Goal: Task Accomplishment & Management: Manage account settings

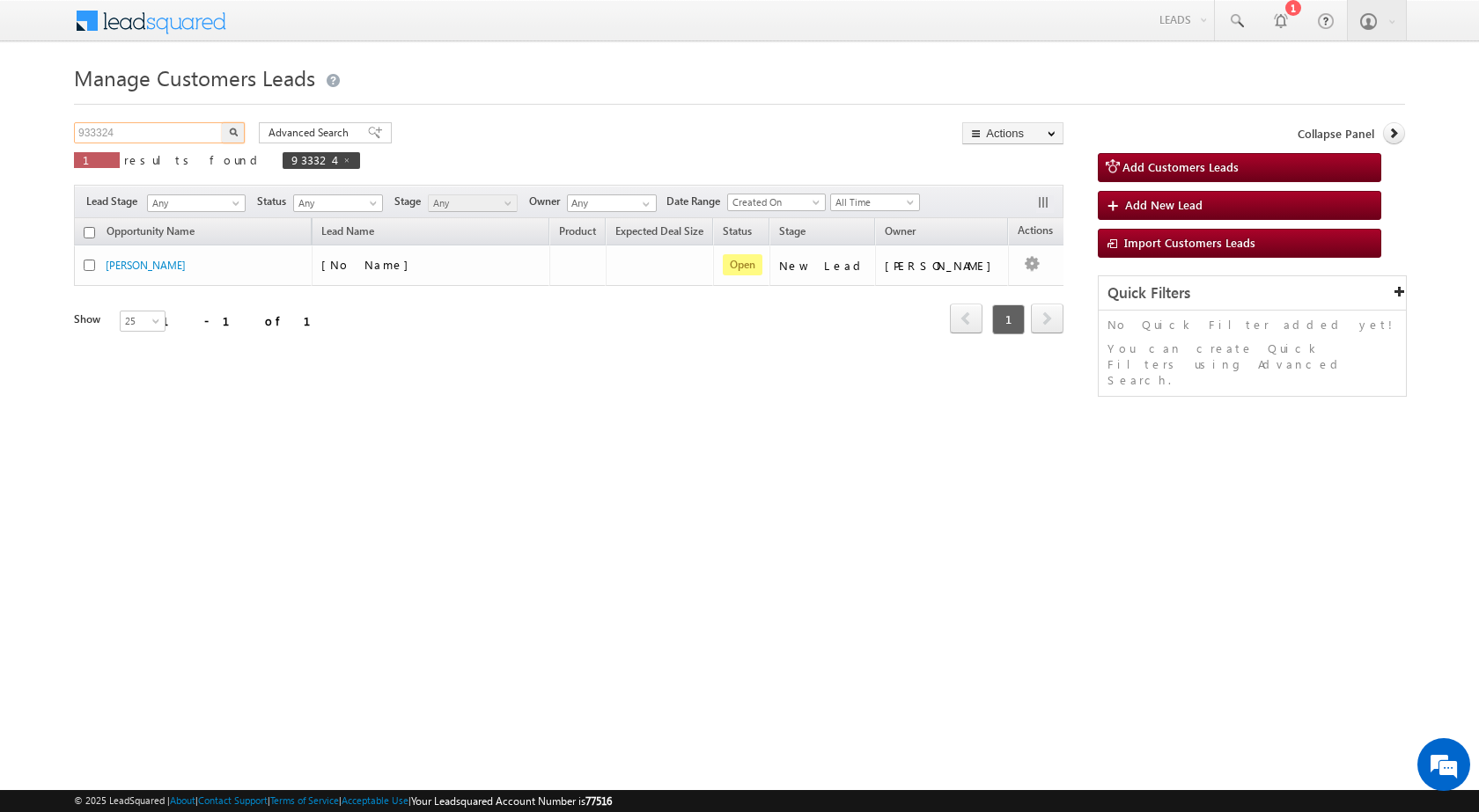
click at [163, 133] on input "933324" at bounding box center [150, 133] width 151 height 21
paste input "72"
type input "933372"
click at [236, 136] on img "button" at bounding box center [233, 132] width 9 height 9
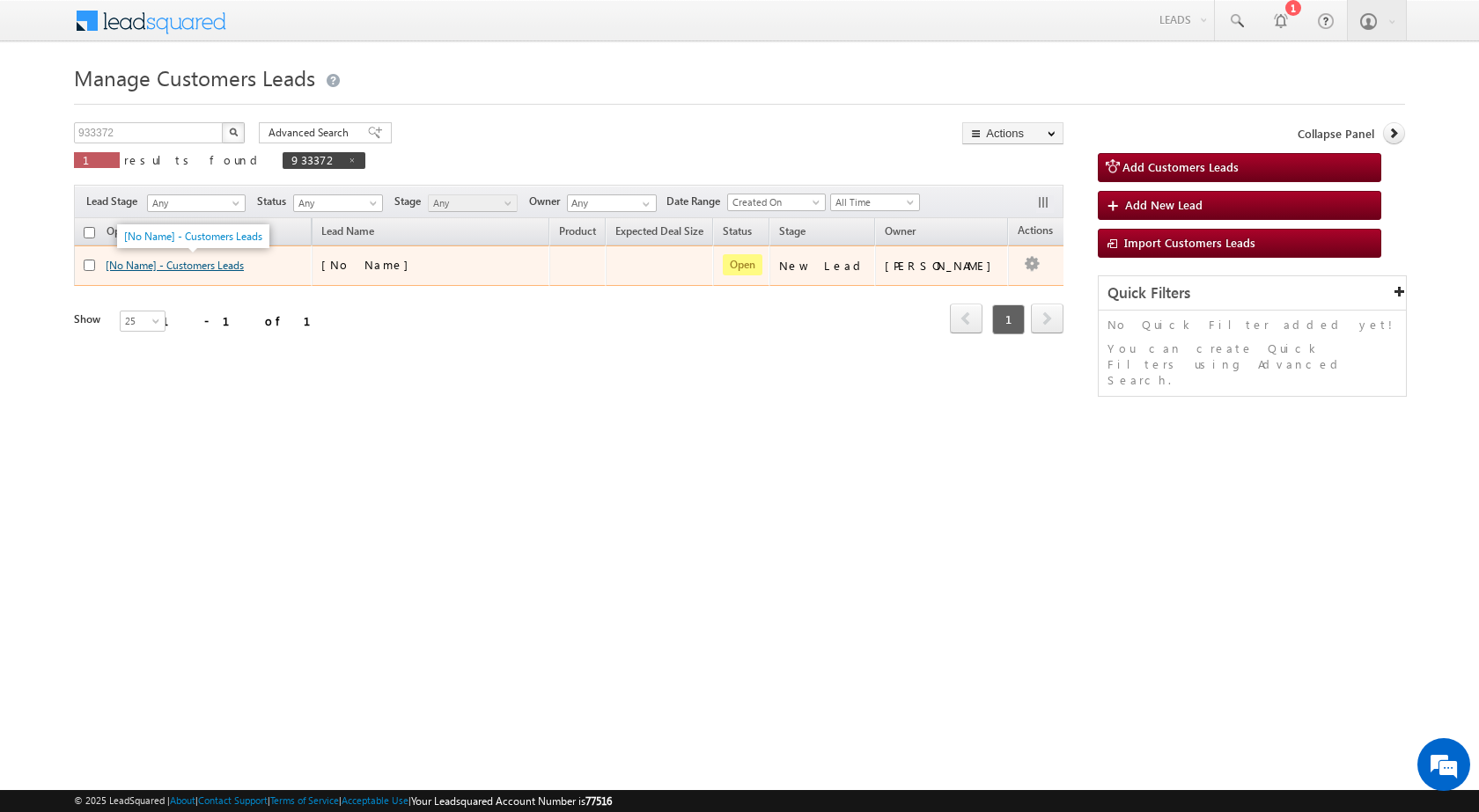
click at [156, 271] on link "[No Name] - Customers Leads" at bounding box center [174, 266] width 138 height 14
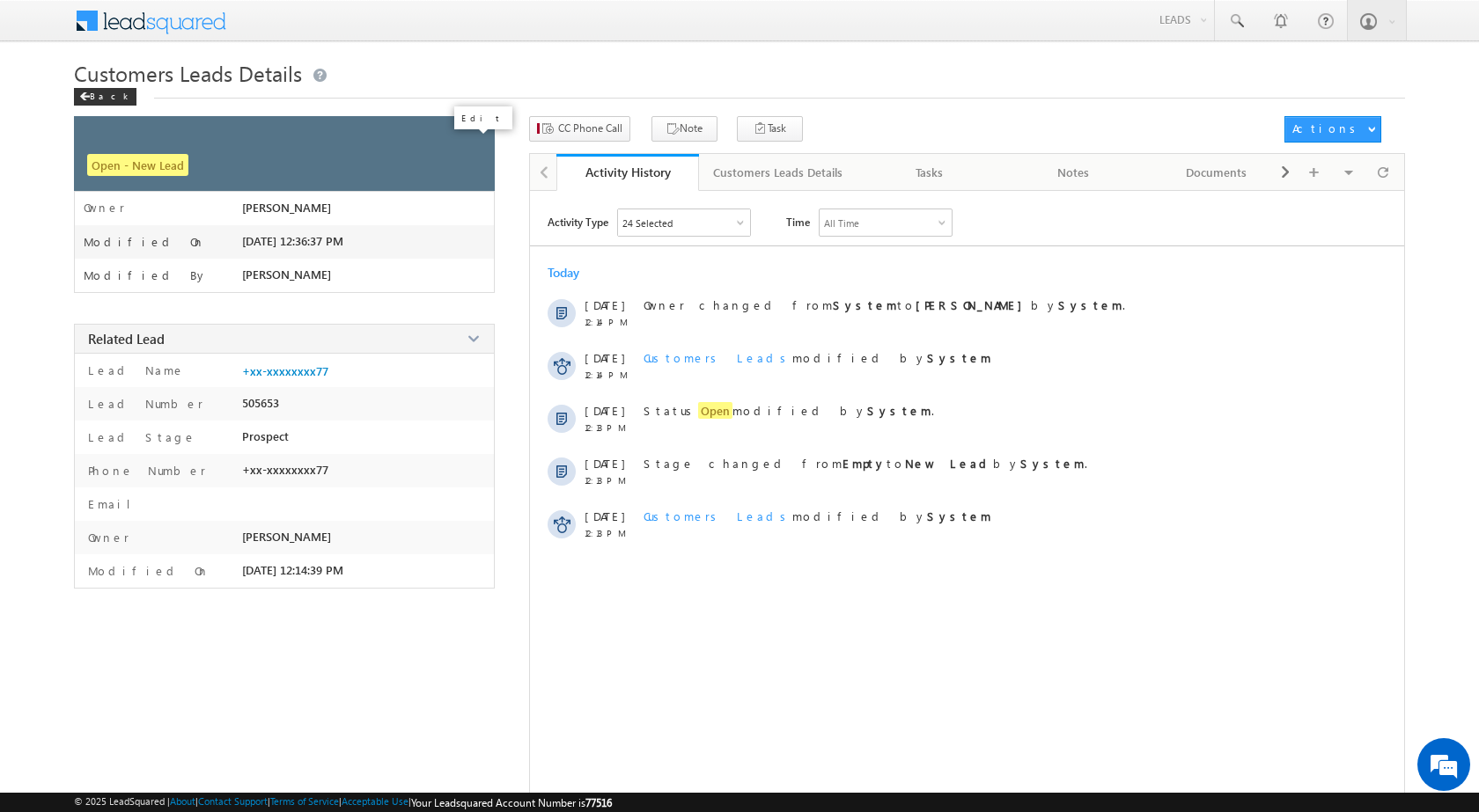
click at [473, 144] on span at bounding box center [474, 142] width 20 height 20
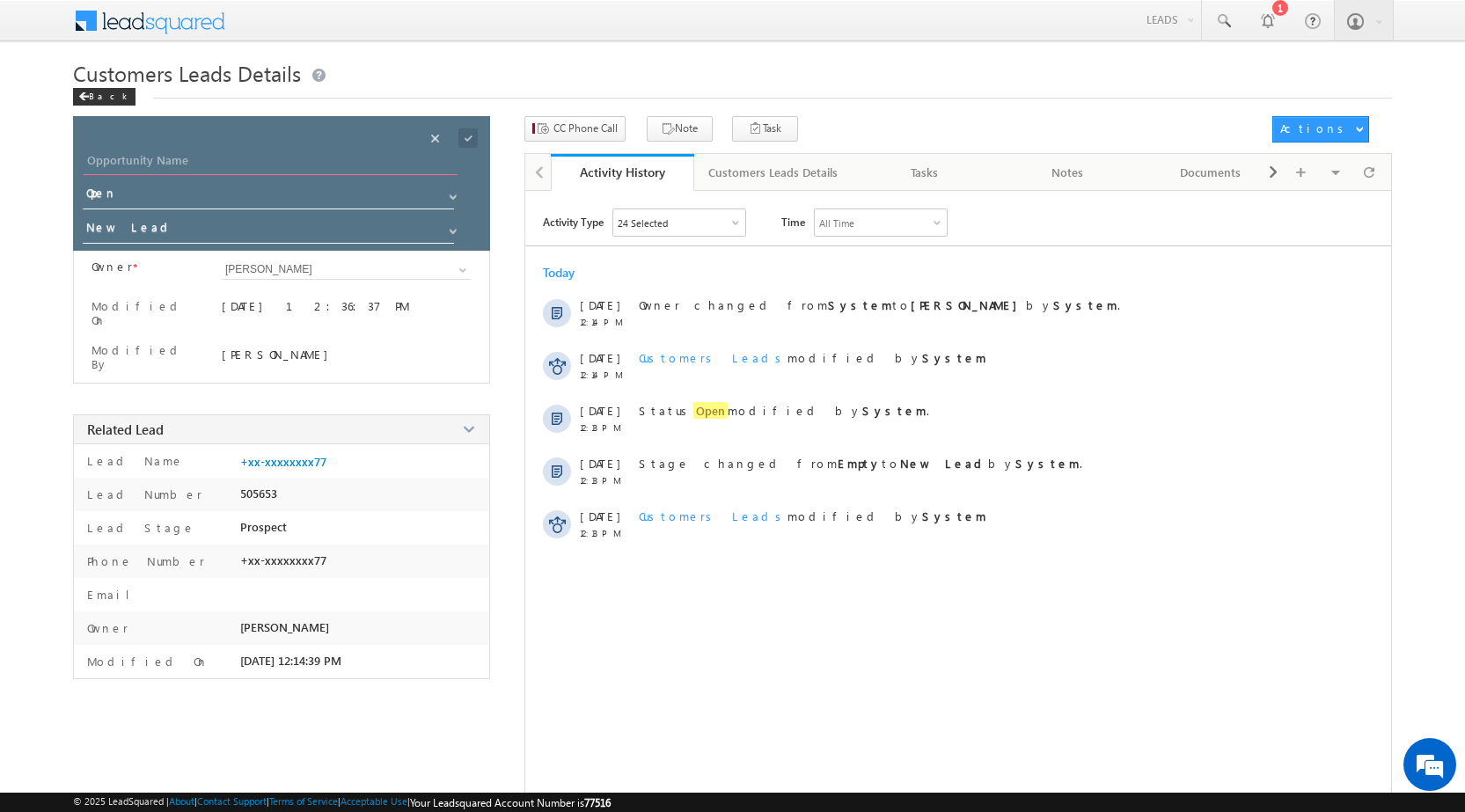
click at [334, 162] on input "Opportunity Name" at bounding box center [271, 162] width 374 height 24
paste input "[PERSON_NAME] [PERSON_NAME]"
type input "MUKESH KUMAR GOYAL"
click at [467, 138] on span at bounding box center [468, 138] width 20 height 20
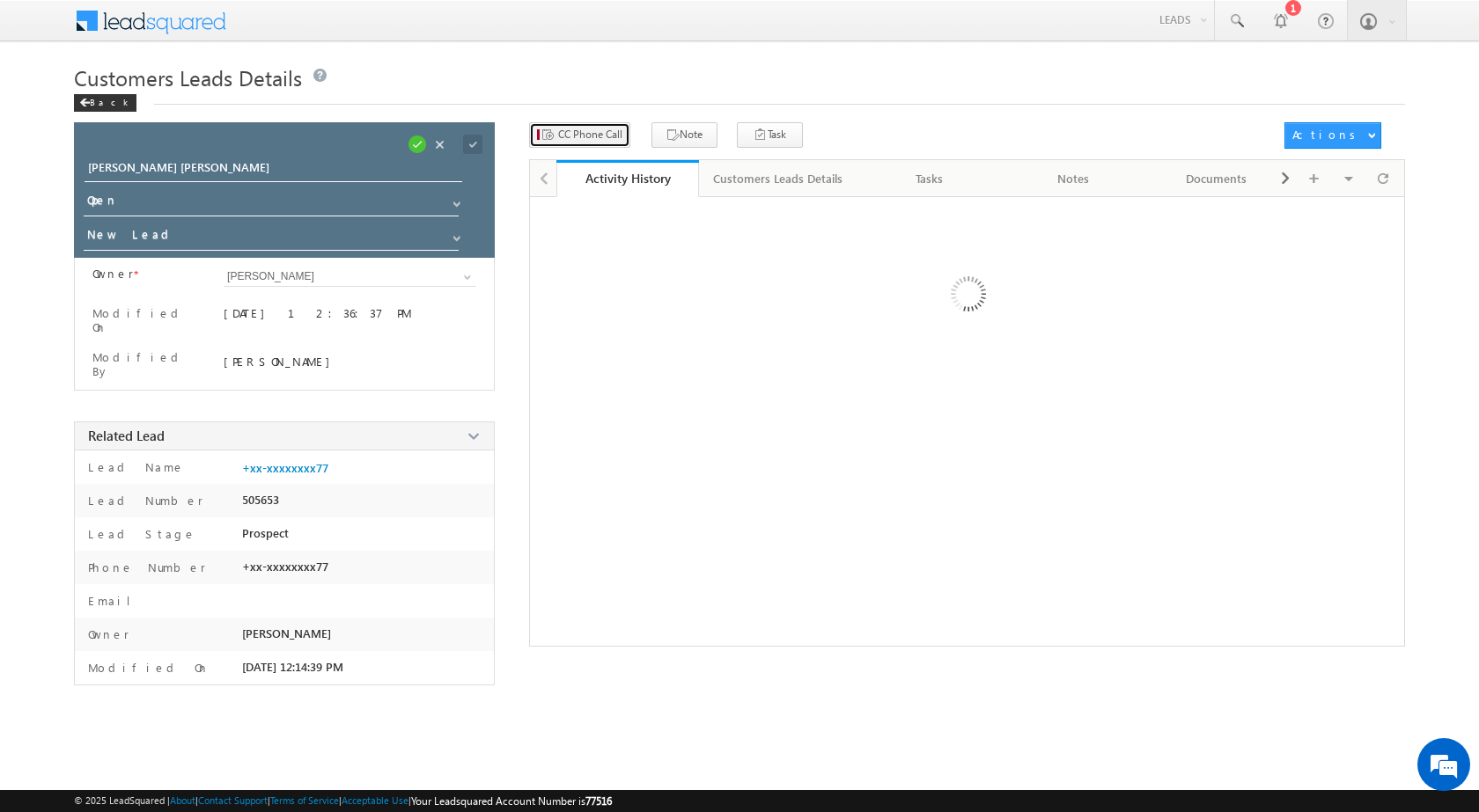
click at [594, 136] on span "CC Phone Call" at bounding box center [590, 135] width 65 height 16
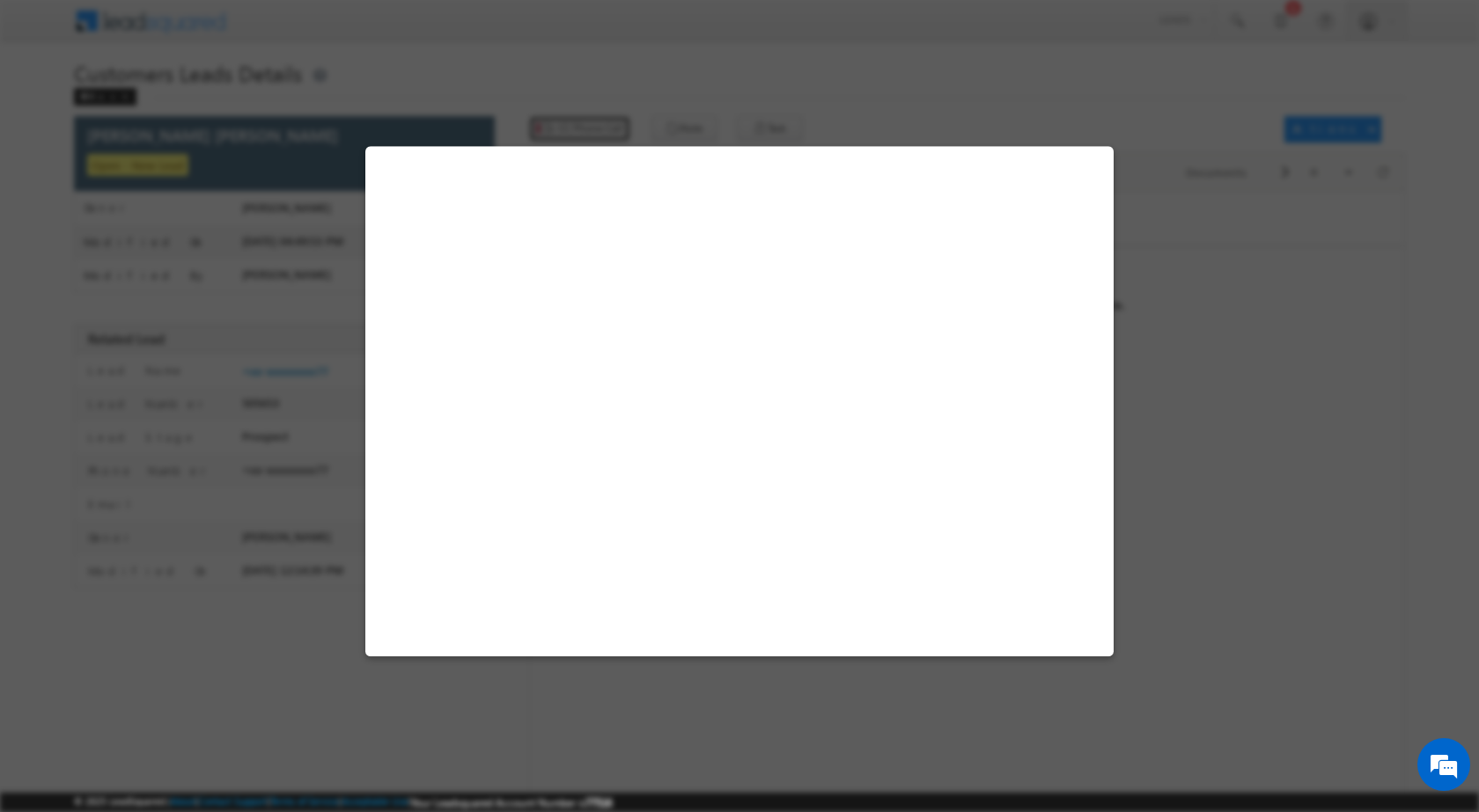
select select "Rewari"
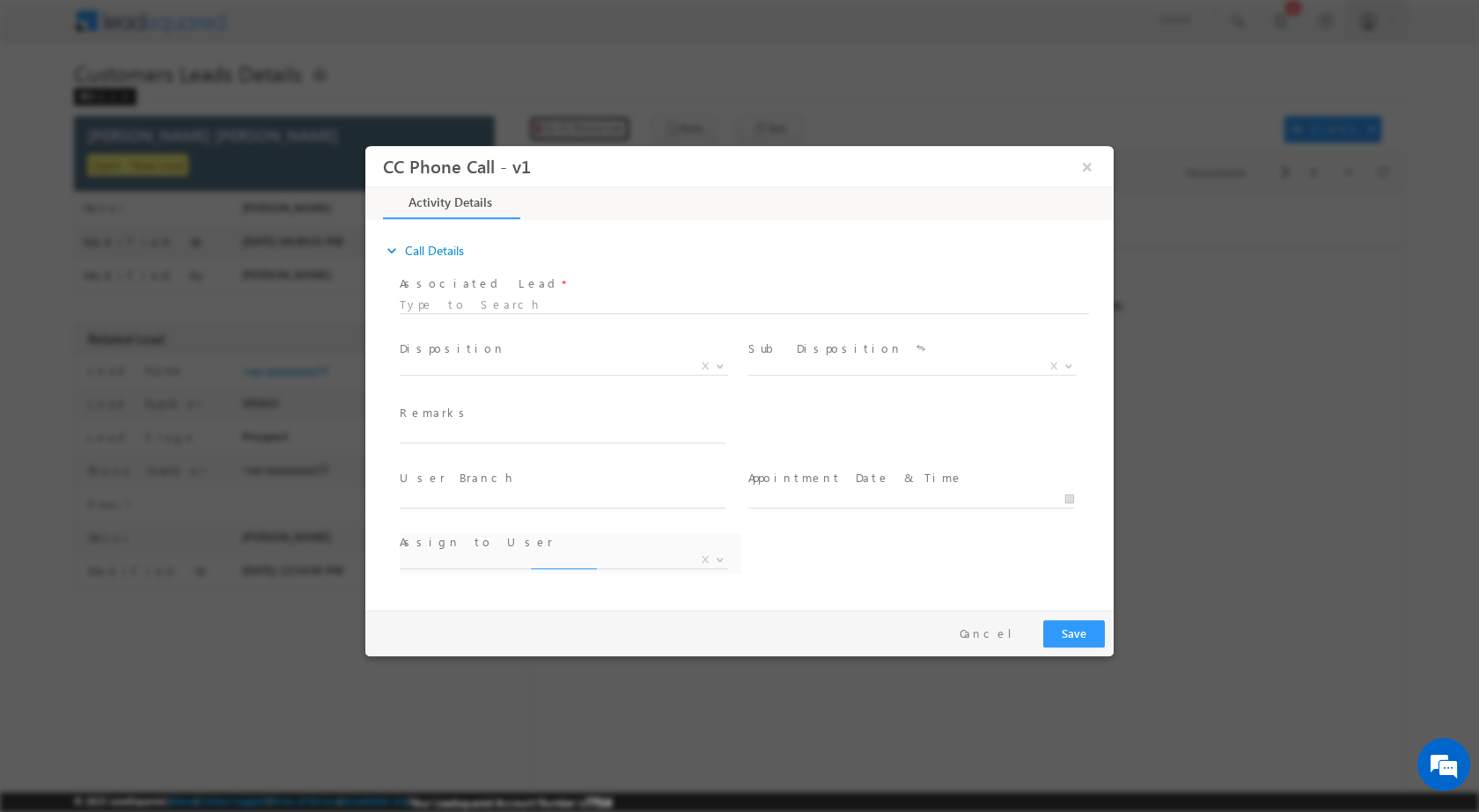
select select "amit.kumar4@sgrlimited.in"
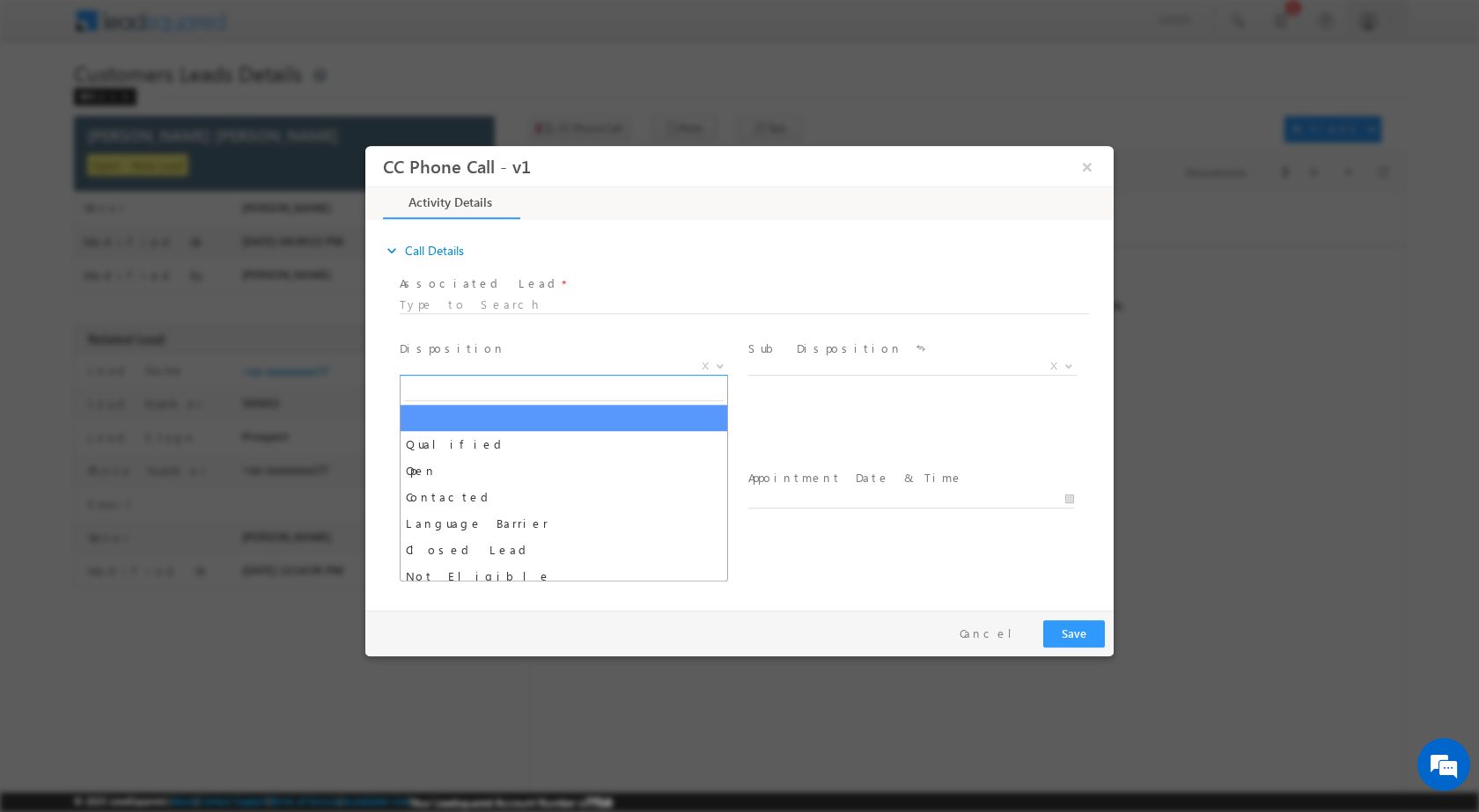
click at [712, 365] on span at bounding box center [718, 364] width 18 height 22
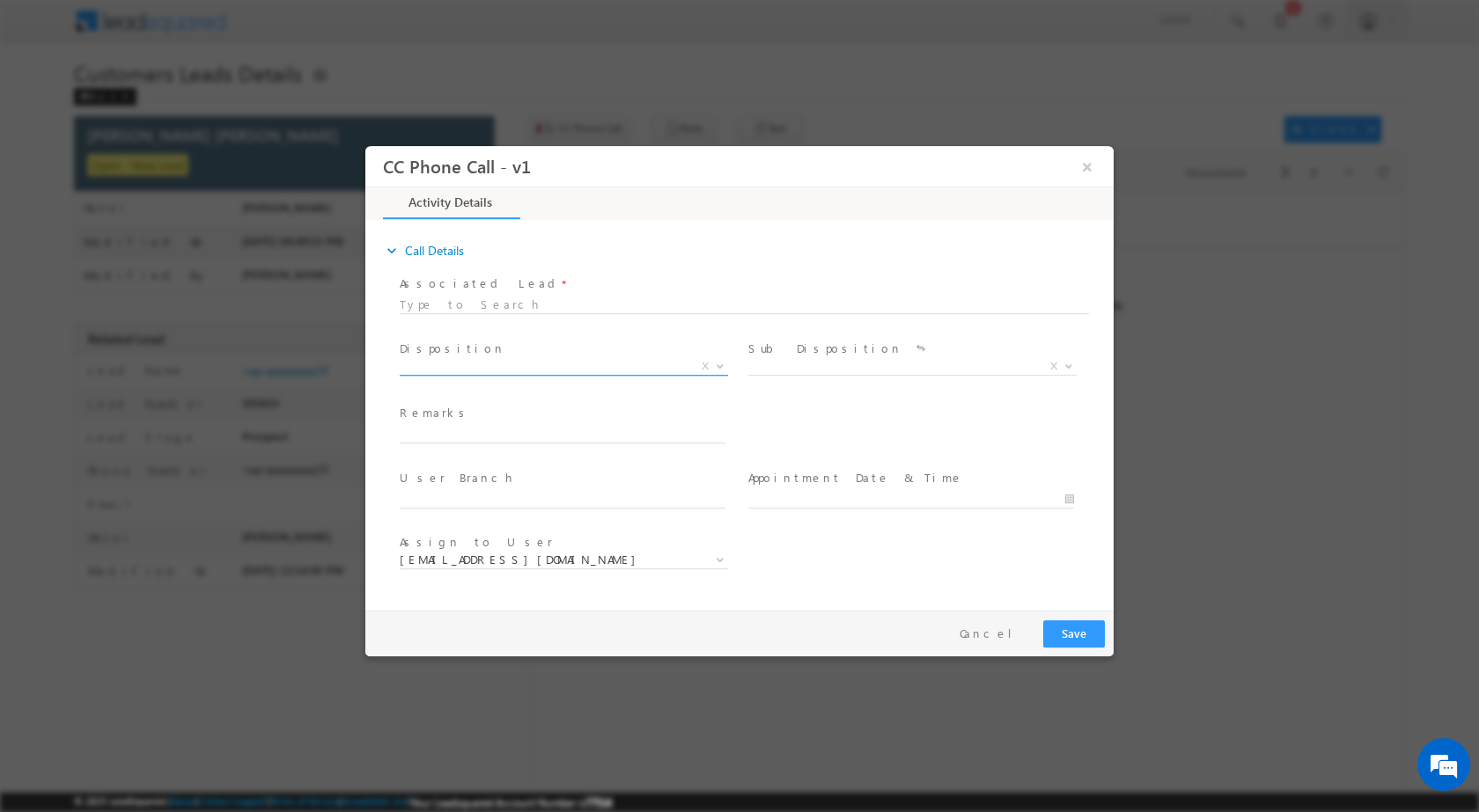
click at [718, 368] on span at bounding box center [718, 364] width 18 height 22
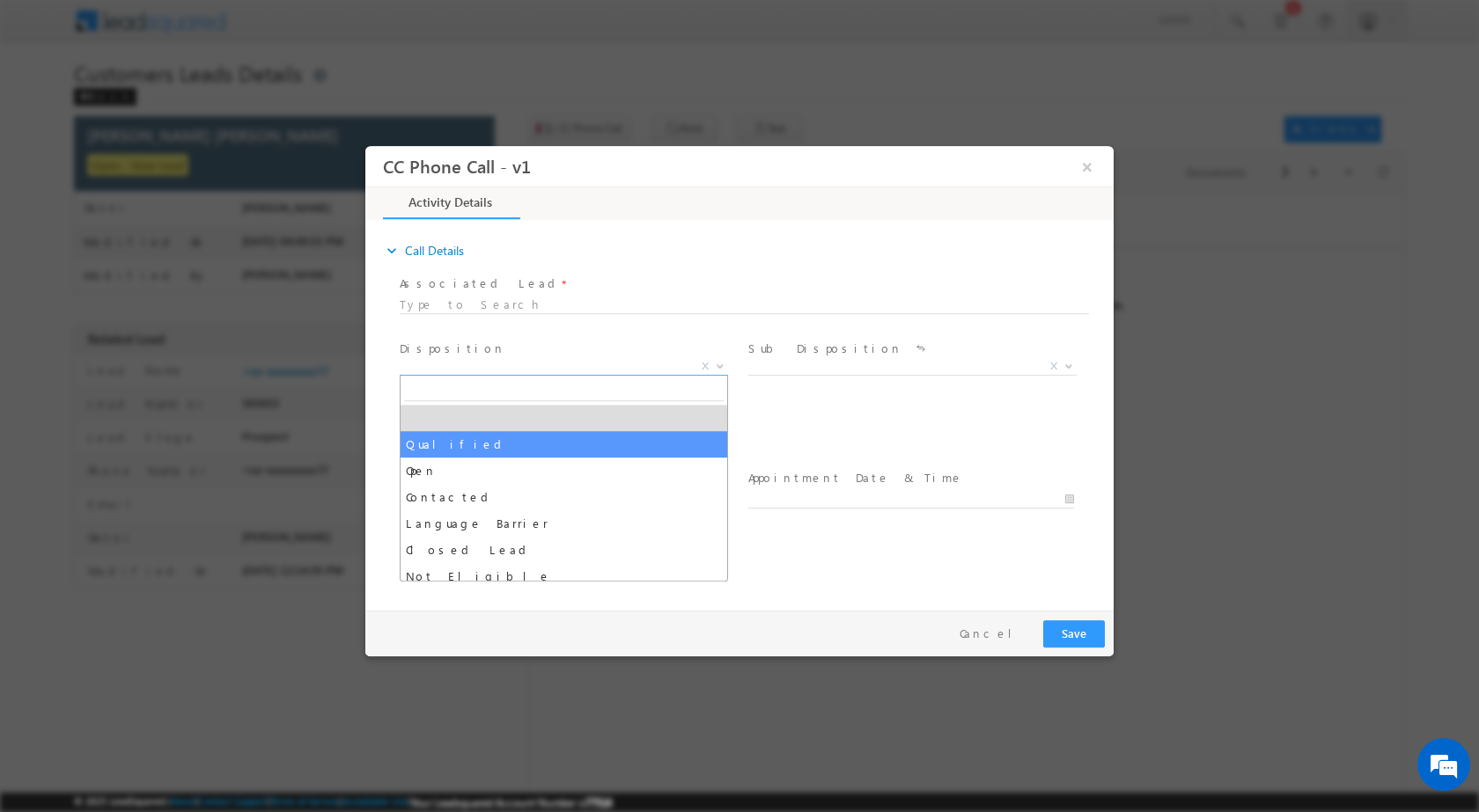
select select "Qualified"
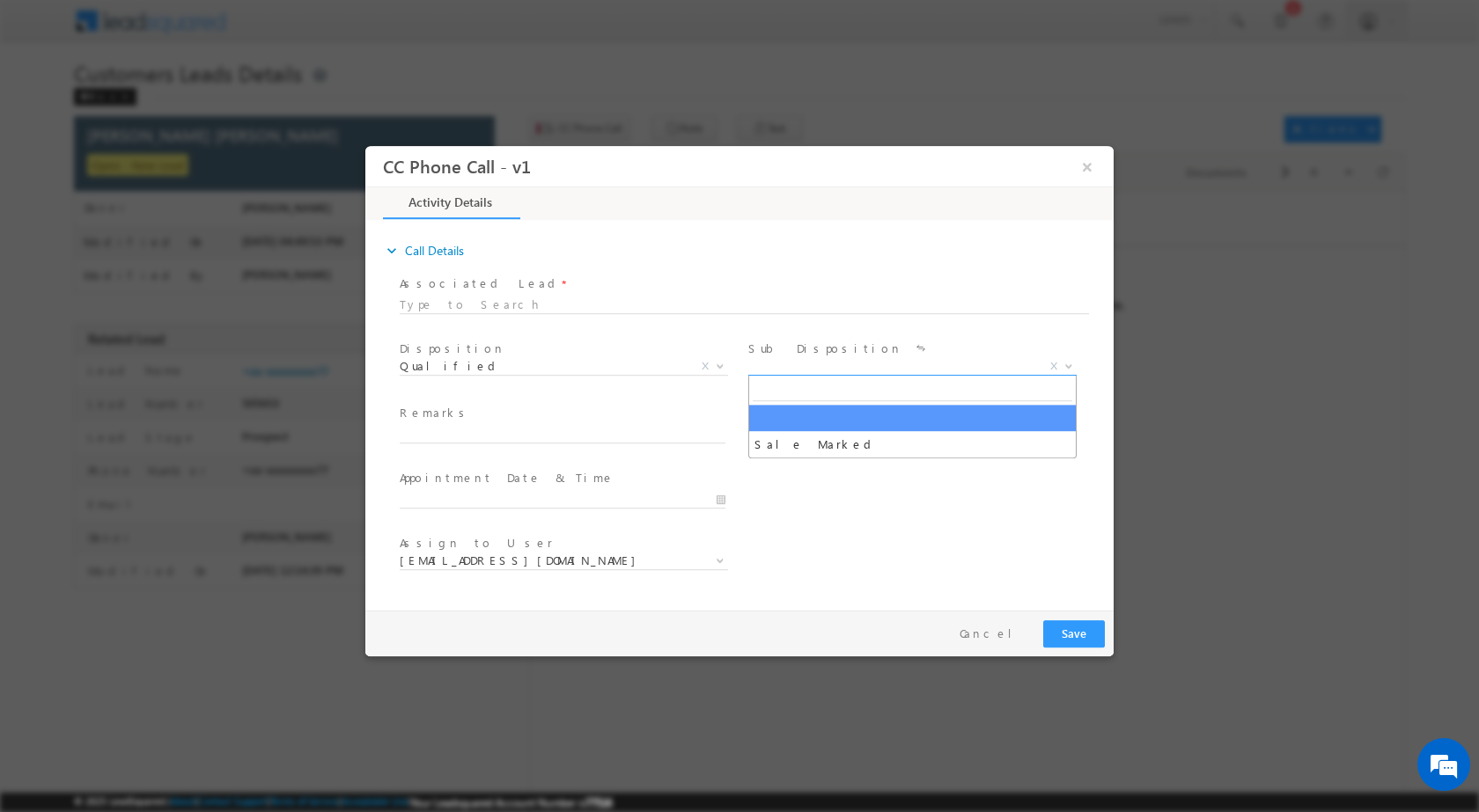
click at [1066, 367] on span at bounding box center [1066, 364] width 18 height 22
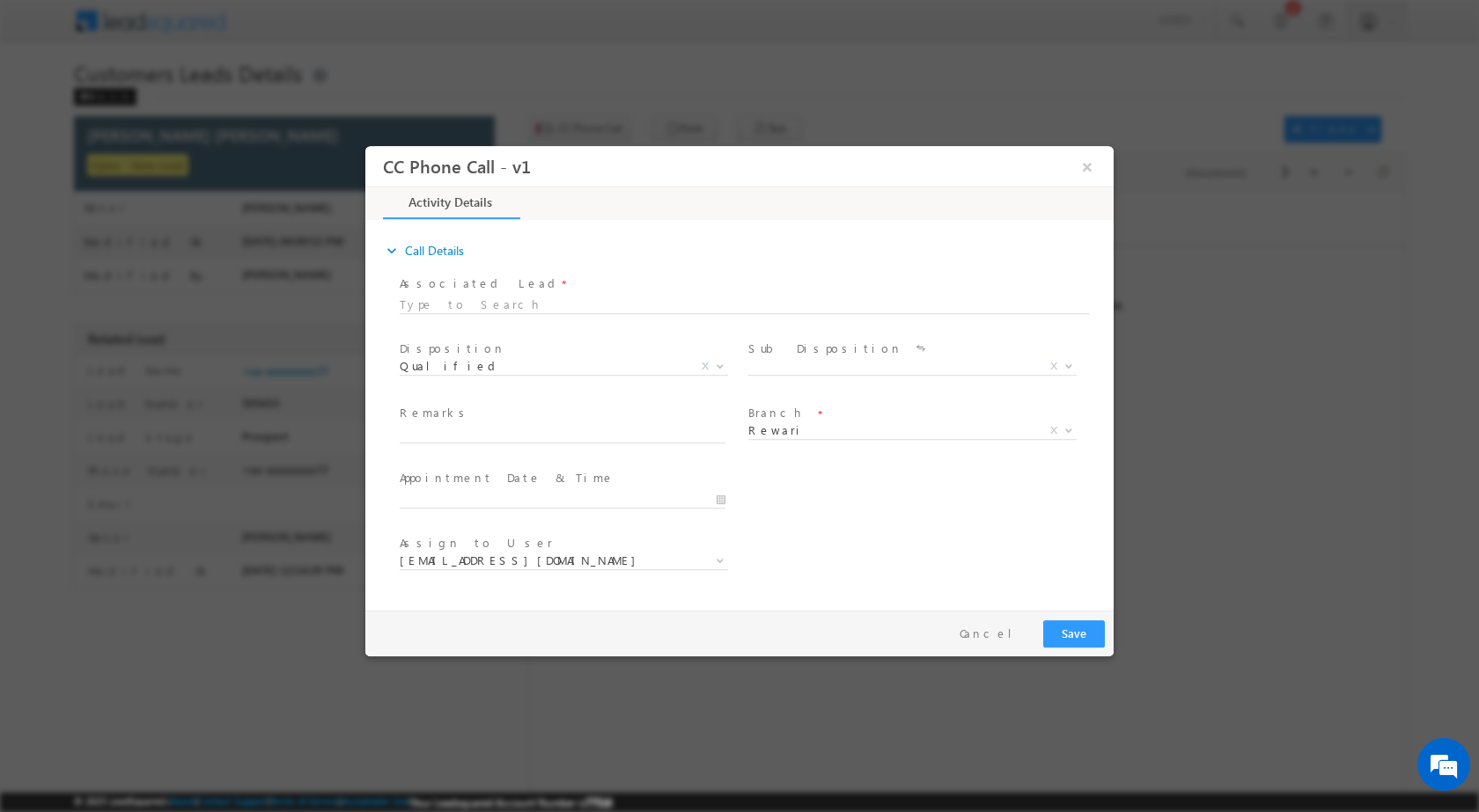
click at [950, 456] on span at bounding box center [910, 451] width 325 height 20
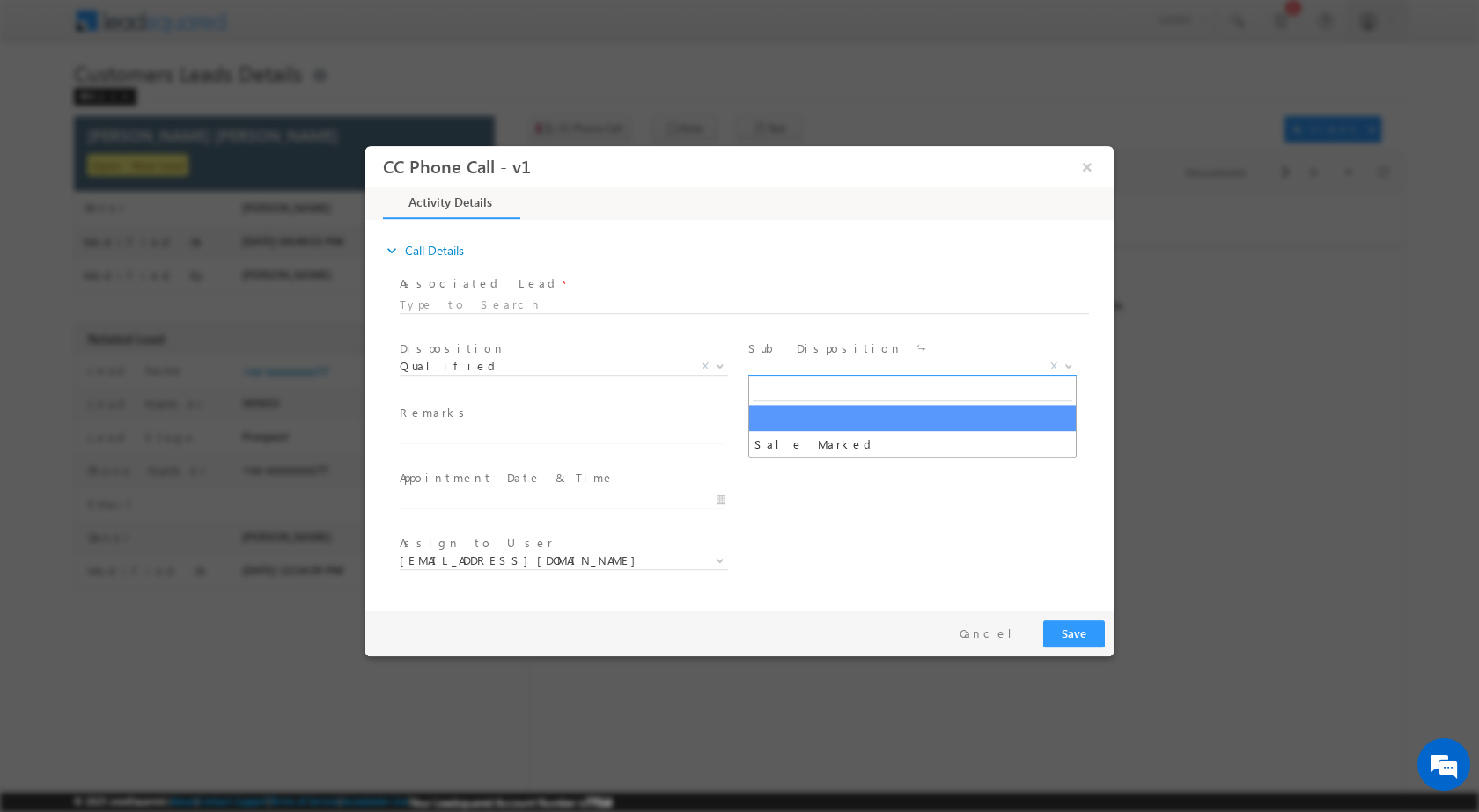
click at [1048, 372] on span "X" at bounding box center [912, 366] width 328 height 18
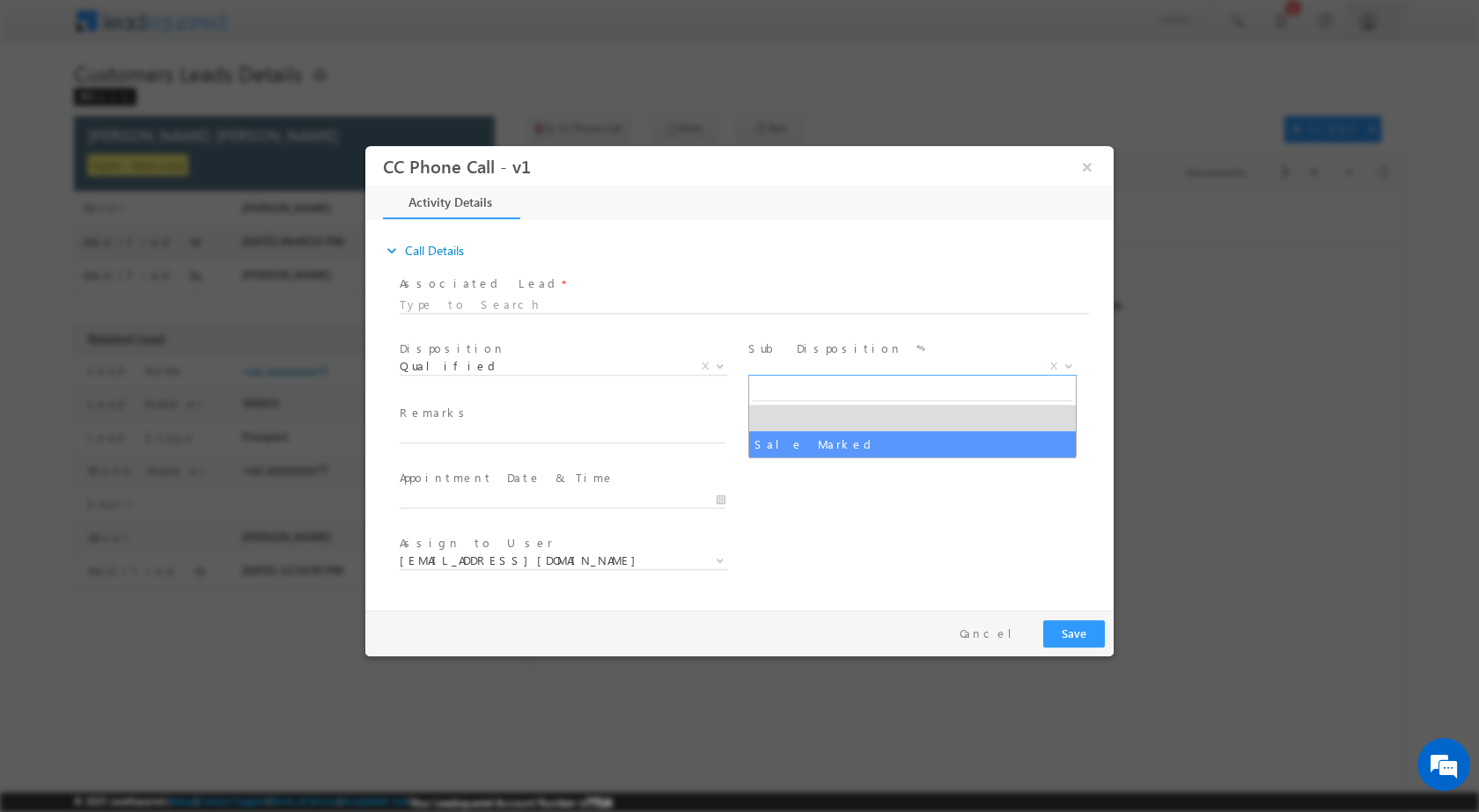
select select "Sale Marked"
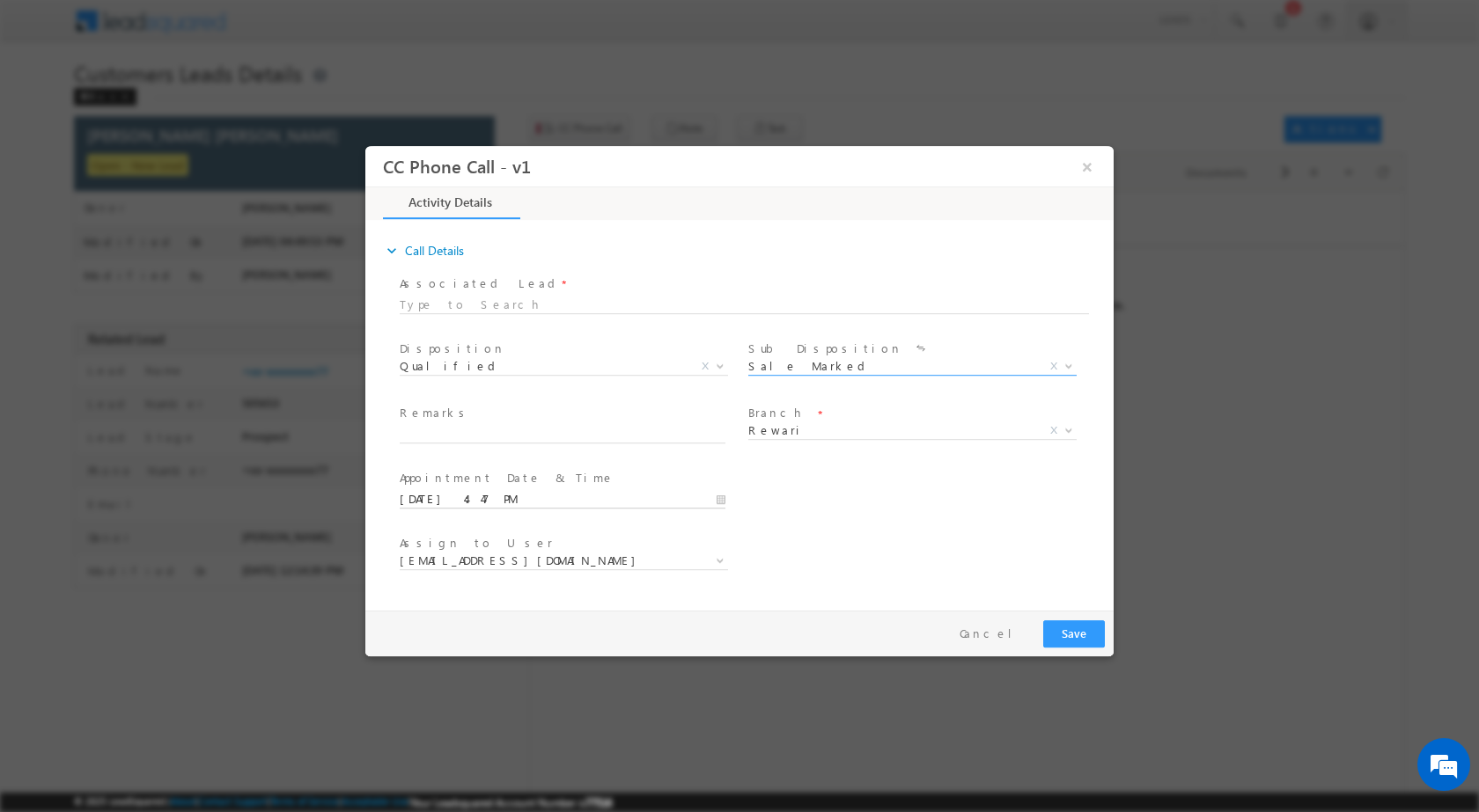
click at [713, 498] on input "09/25/2025 4:47 PM" at bounding box center [562, 499] width 326 height 18
type input "09/26/2025 4:47 PM"
type input "11"
type input "09/26/2025 11:47 PM"
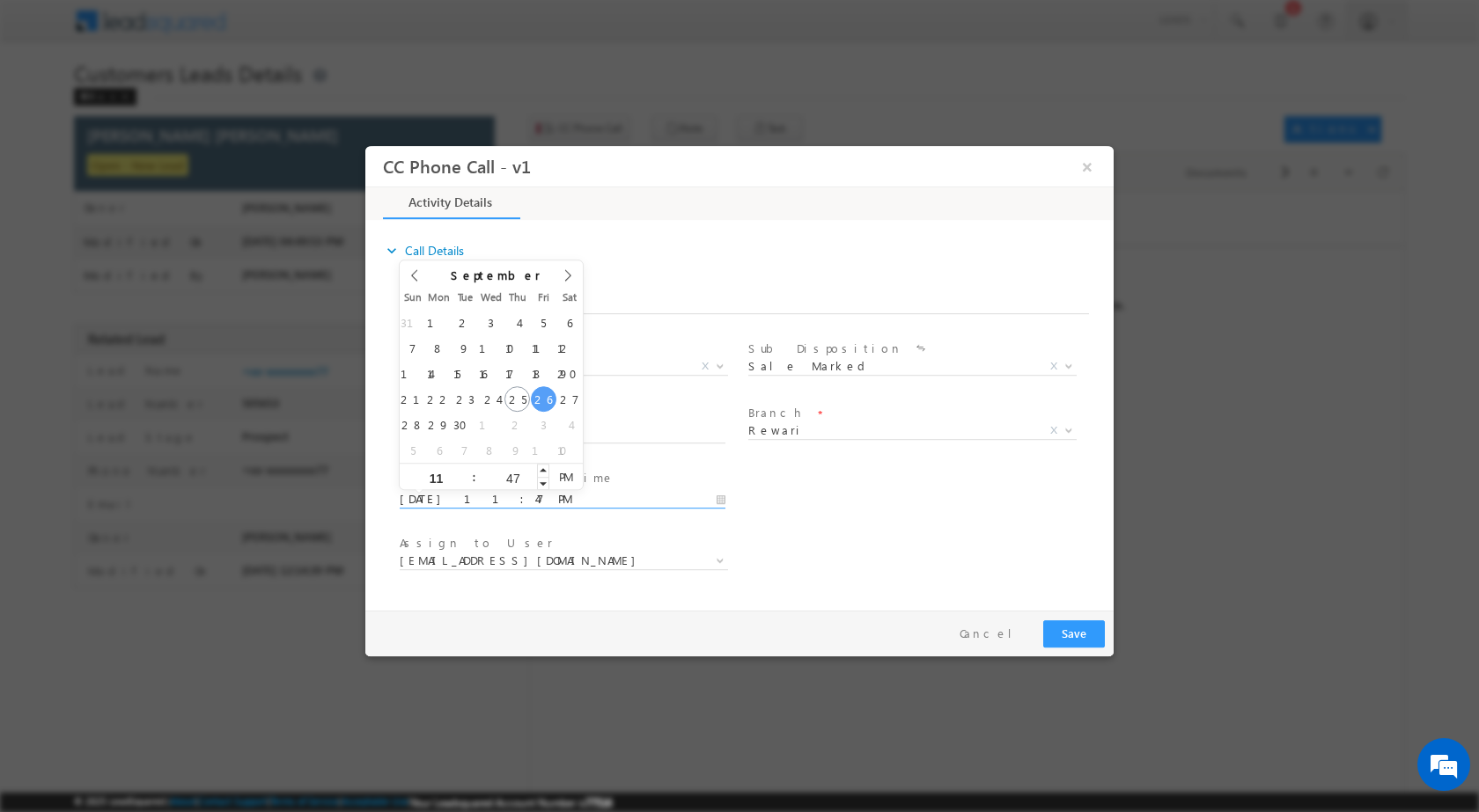
click at [520, 482] on input "47" at bounding box center [512, 478] width 73 height 12
type input "00"
type input "09/26/2025 11:00 AM"
click at [575, 476] on span "AM" at bounding box center [565, 476] width 32 height 26
click at [802, 489] on div "User Branch * Appointment Date & Time * 09/26/2025 11:00 AM" at bounding box center [755, 496] width 718 height 65
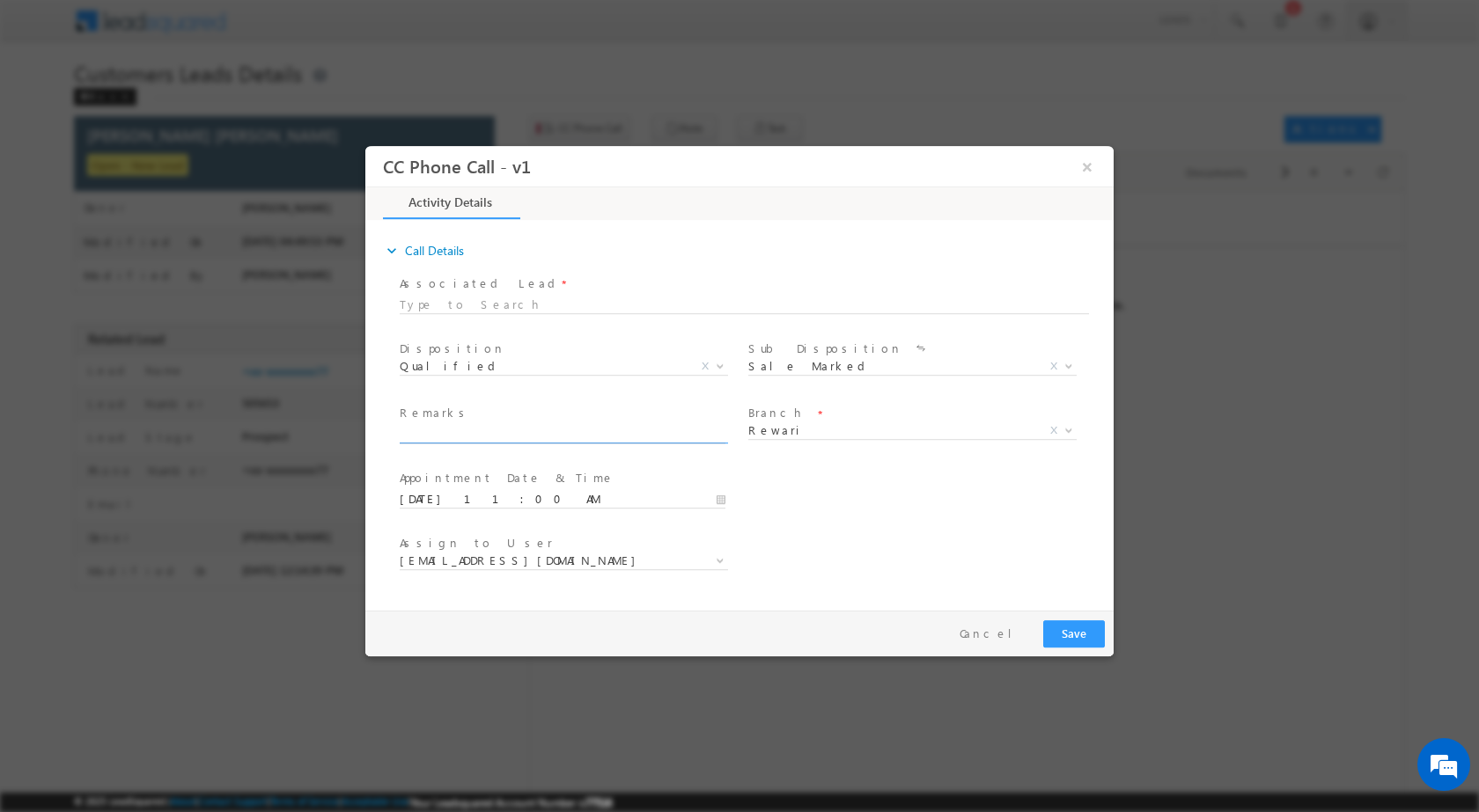
click at [565, 425] on input "text" at bounding box center [562, 434] width 326 height 18
click at [705, 562] on span "amit.kumar4@sgrlimited.in" at bounding box center [564, 561] width 328 height 18
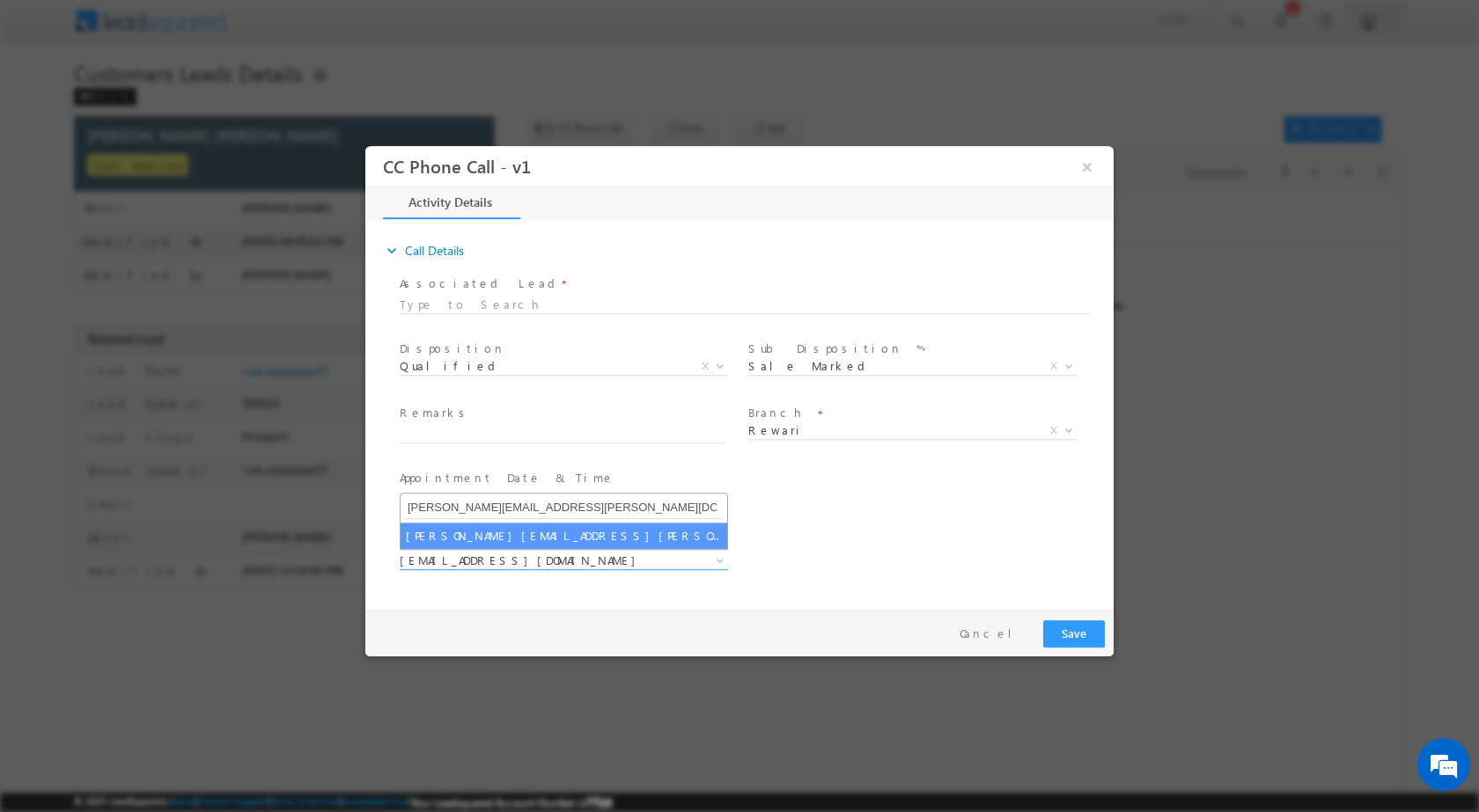
type input "maheswar.moharana@sgrlimited.in"
select select "maheswar.moharana@sgrlimited.in"
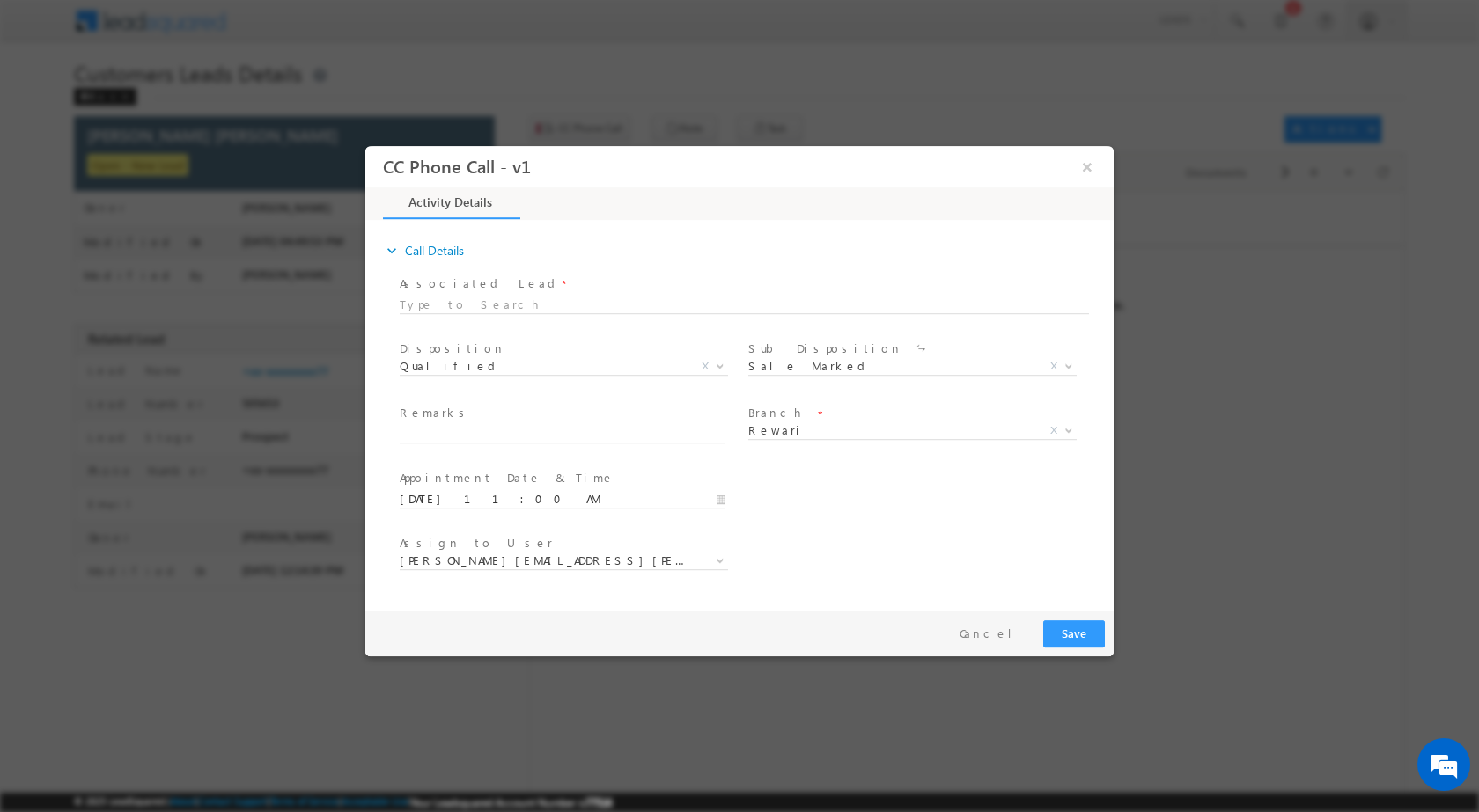
click at [434, 411] on label "Remarks" at bounding box center [435, 411] width 71 height 17
click at [436, 427] on input "text" at bounding box center [562, 434] width 326 height 18
paste input "25/09-Customer name is MUKESH KUMAR GOYAL Customer age is 53 yrs loan type is C…"
type input "25/09-Customer name is MUKESH KUMAR GOYAL Customer age is 53 yrs loan type is C…"
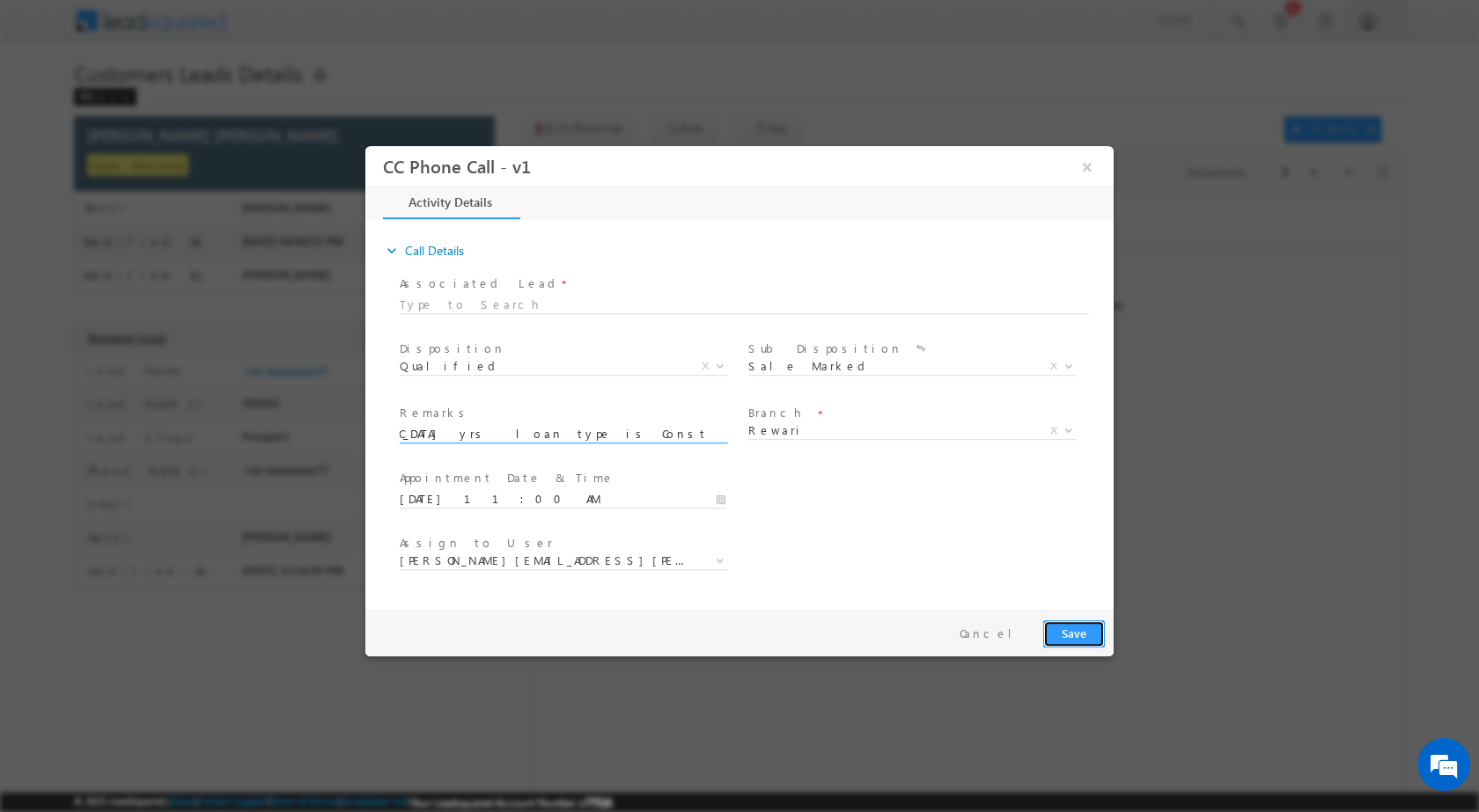
click at [1064, 628] on button "Save" at bounding box center [1073, 633] width 62 height 27
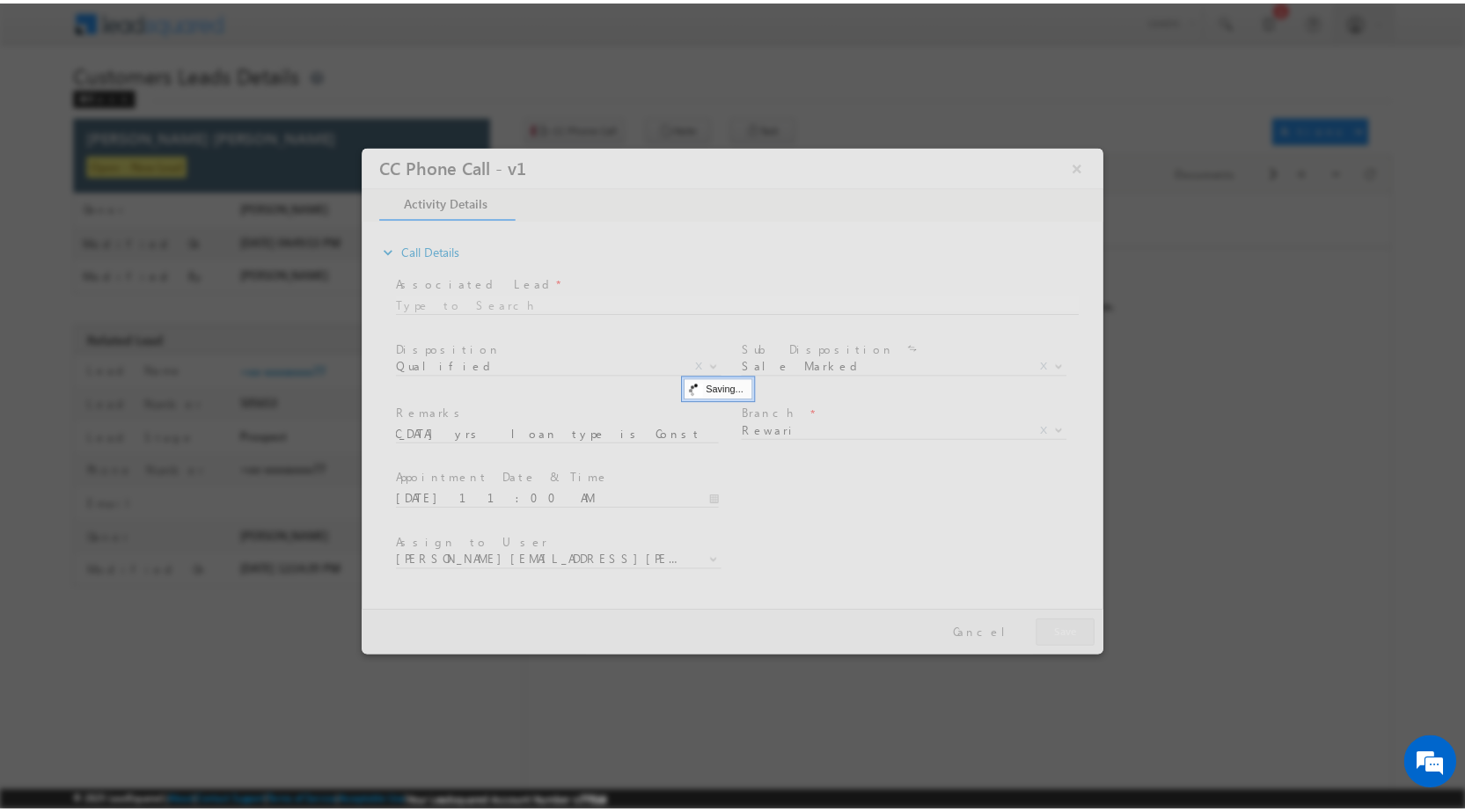
scroll to position [0, 0]
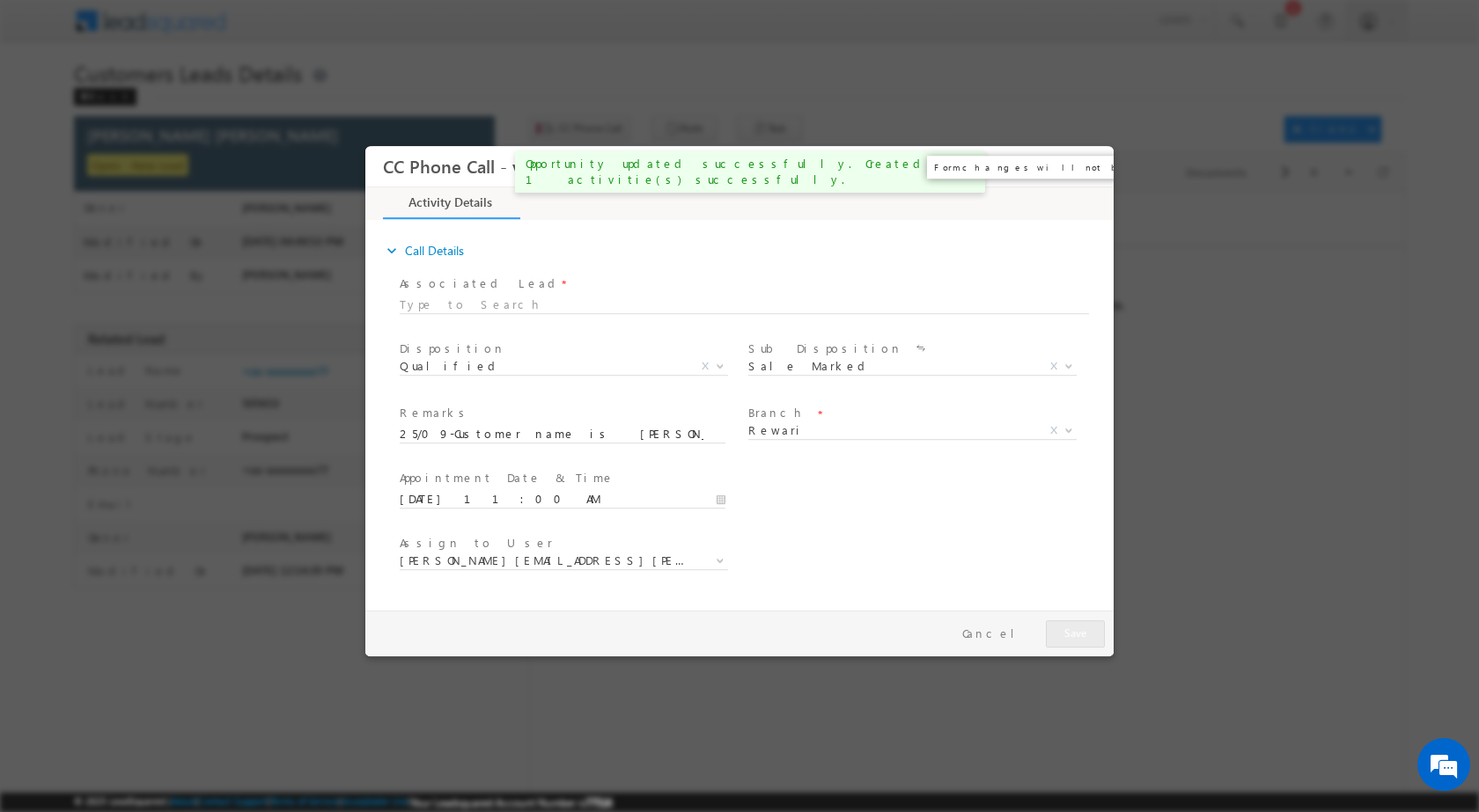
click at [1095, 170] on button "×" at bounding box center [1087, 165] width 30 height 32
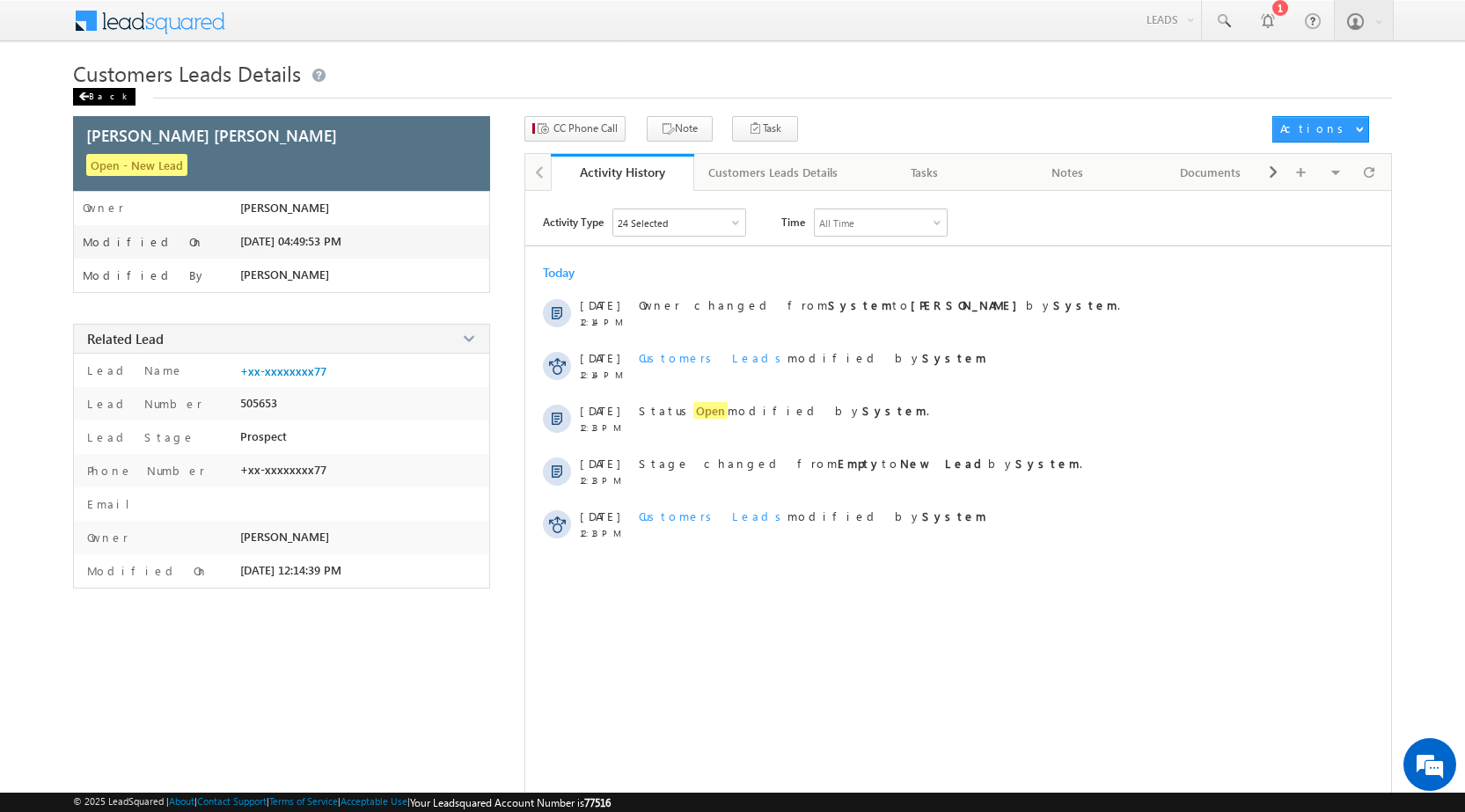
click at [101, 93] on div "Back" at bounding box center [105, 97] width 63 height 18
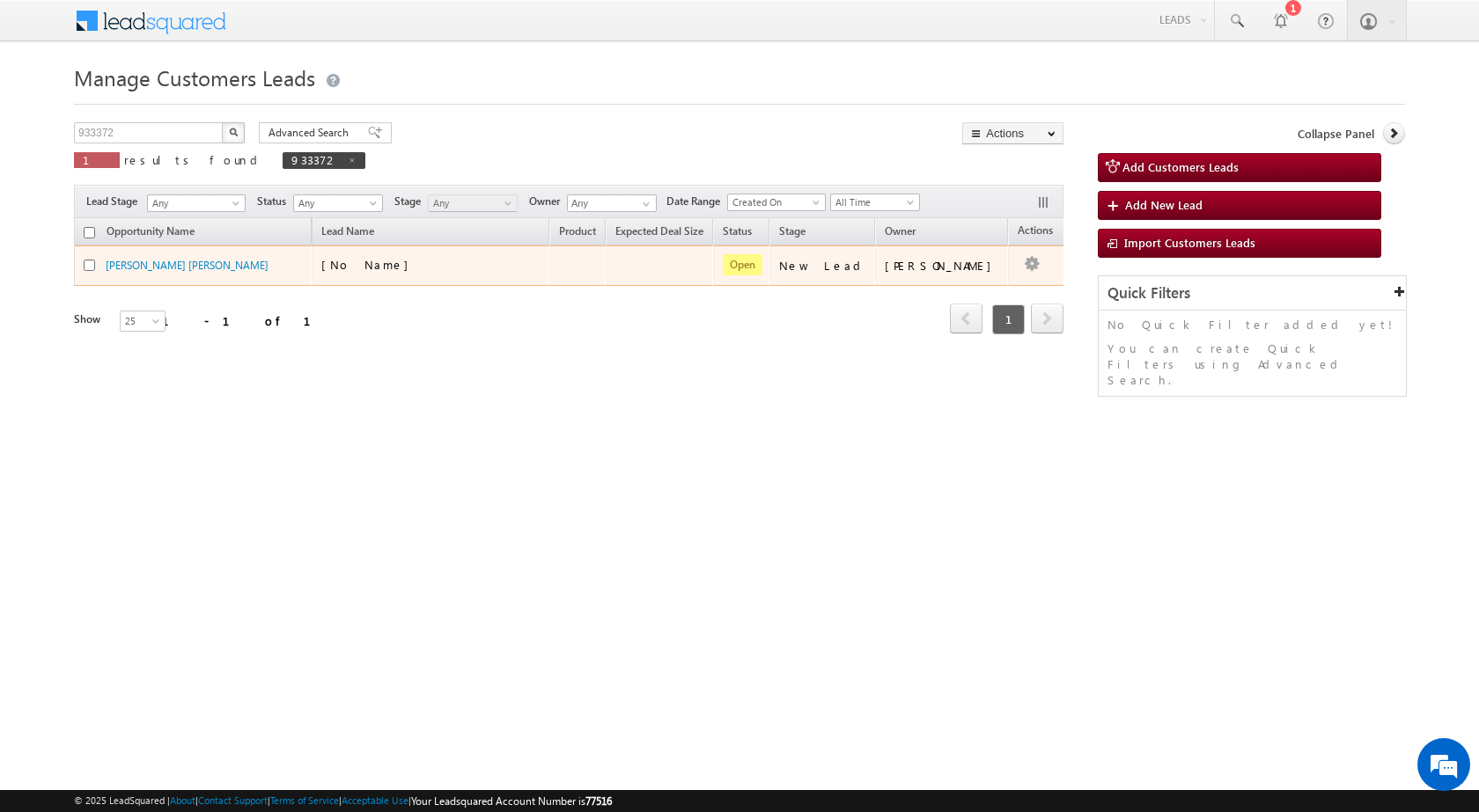
click at [953, 283] on td "[PERSON_NAME]" at bounding box center [941, 265] width 133 height 40
click at [1022, 265] on button "button" at bounding box center [1031, 265] width 18 height 18
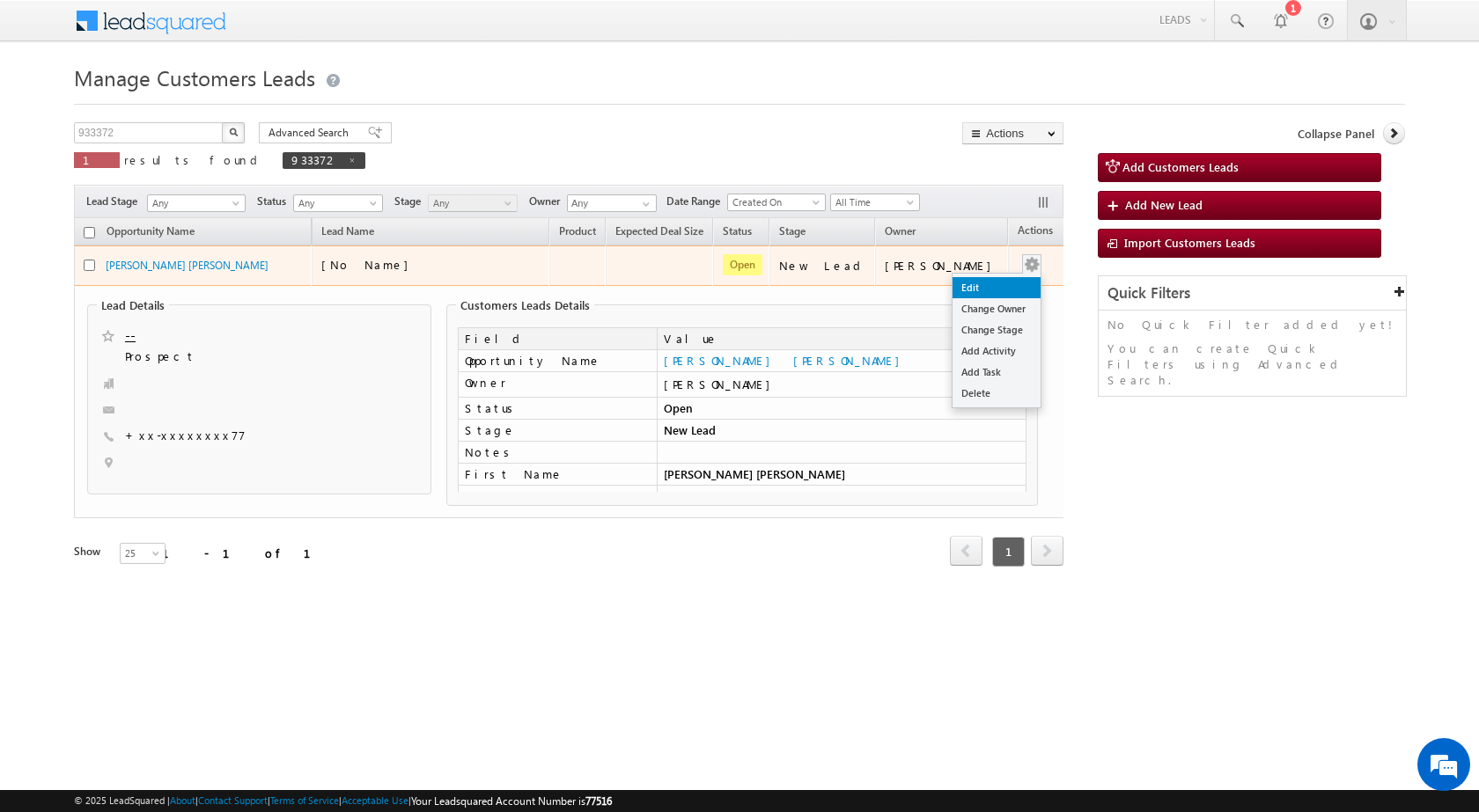
click at [964, 288] on link "Edit" at bounding box center [996, 288] width 88 height 21
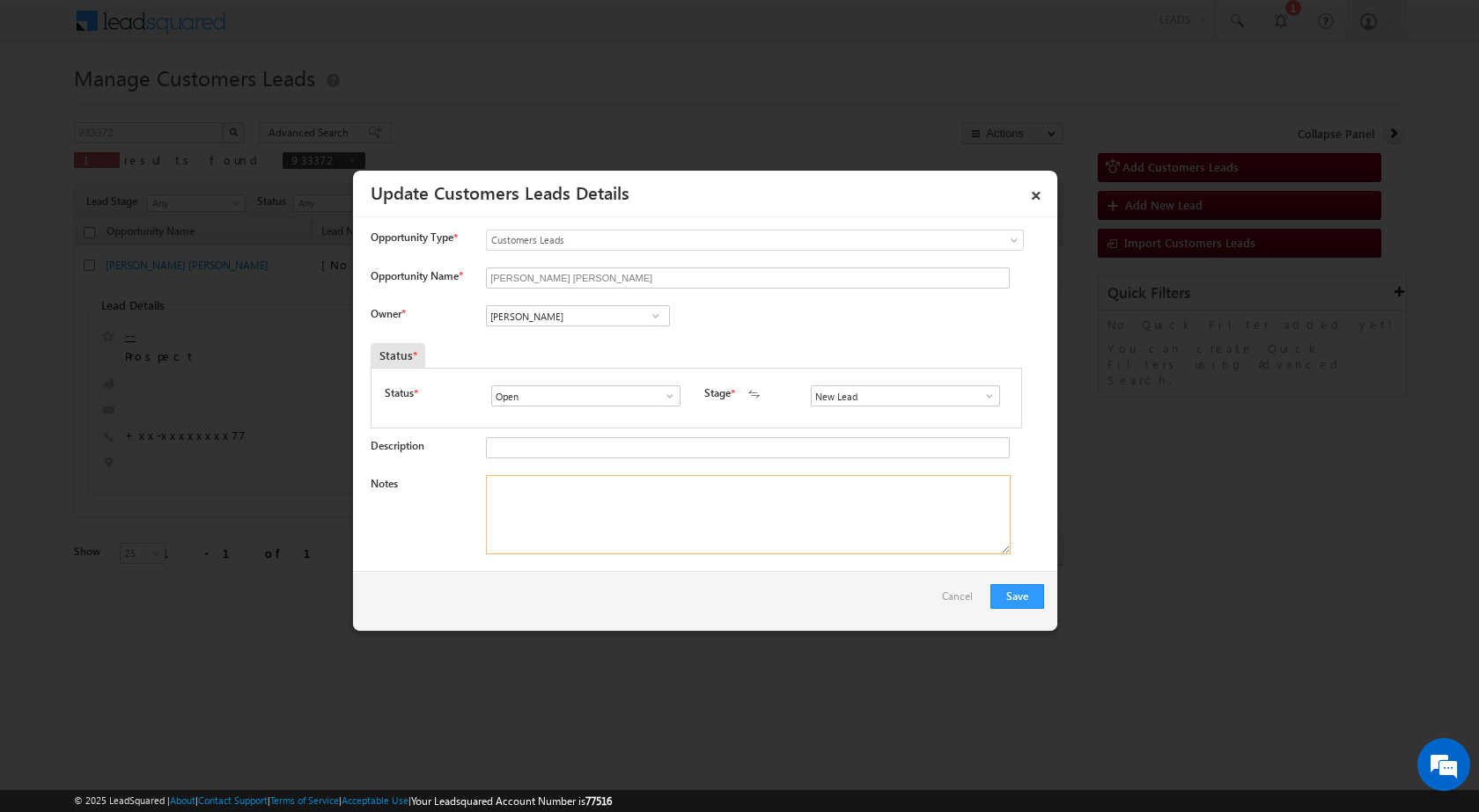
click at [709, 513] on textarea "Notes" at bounding box center [748, 514] width 525 height 79
paste textarea "25/09-Customer name is MUKESH KUMAR GOYAL Customer age is 53 yrs loan type is C…"
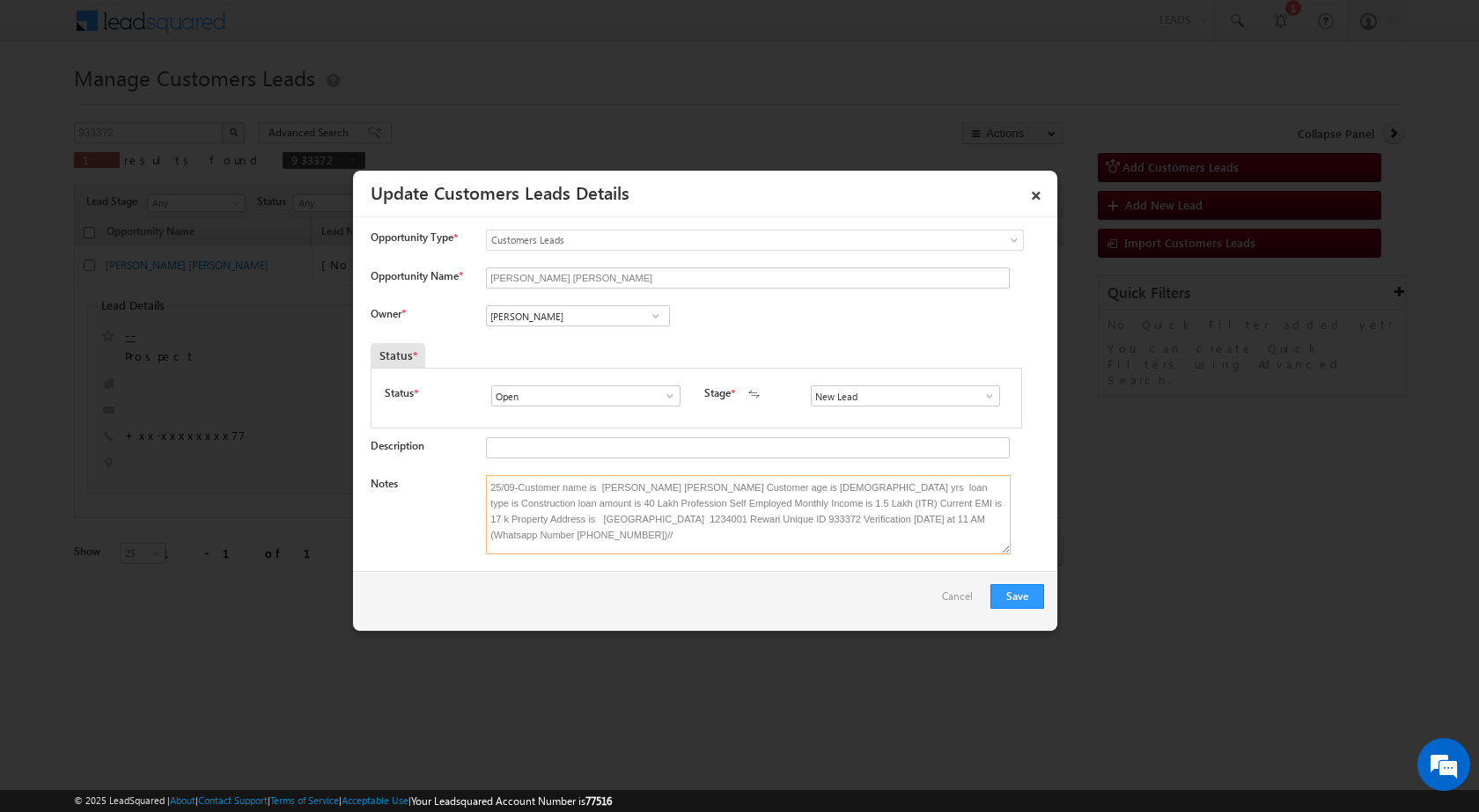
type textarea "25/09-Customer name is MUKESH KUMAR GOYAL Customer age is 53 yrs loan type is C…"
click at [656, 315] on span at bounding box center [656, 316] width 18 height 14
paste input "maheswar.moharana@sgrlimited.in"
click at [550, 344] on span "maheswar.moharana@sgrlimited.in" at bounding box center [572, 351] width 158 height 14
type input "Maheswar Moharana"
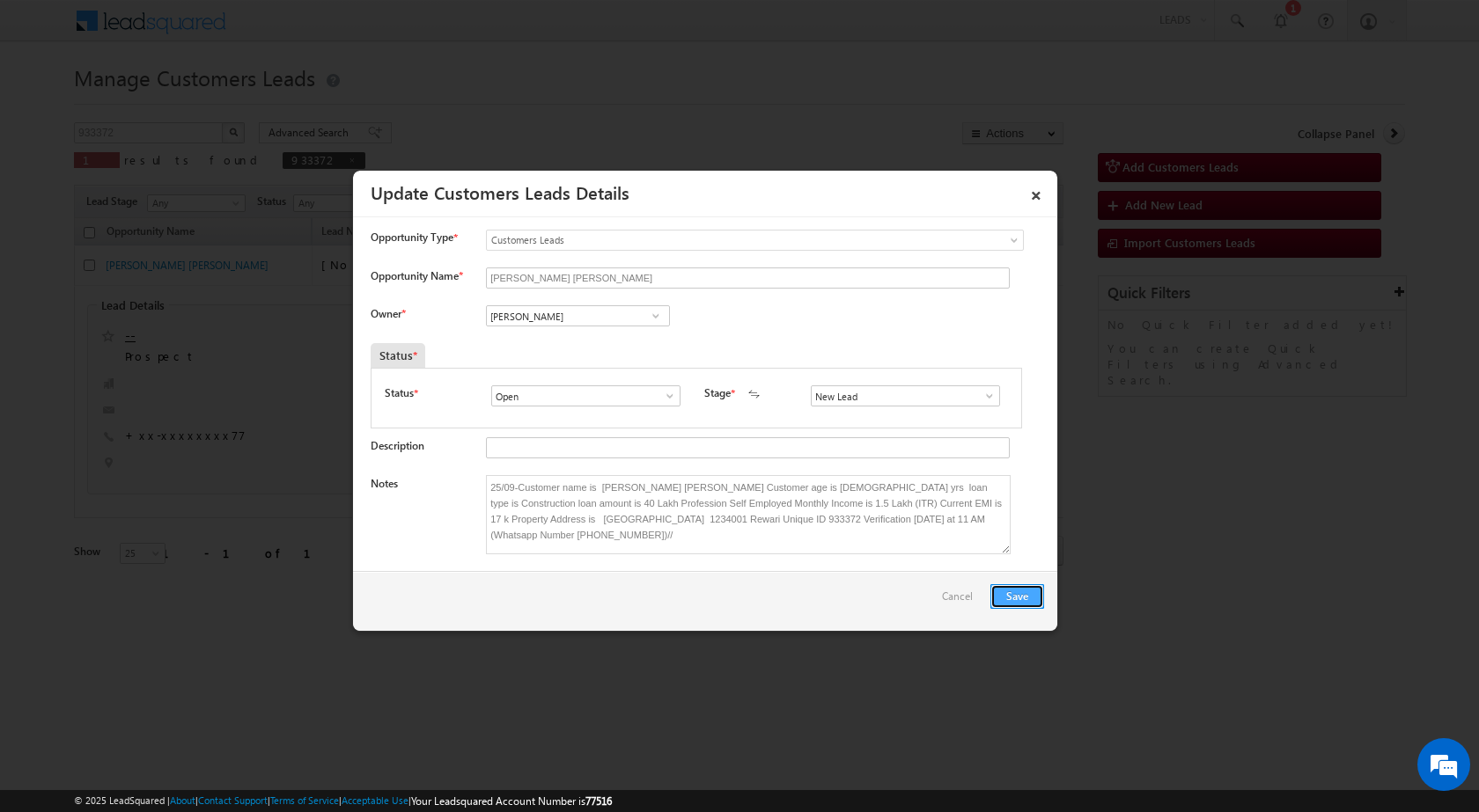
click at [1008, 598] on button "Save" at bounding box center [1017, 596] width 54 height 24
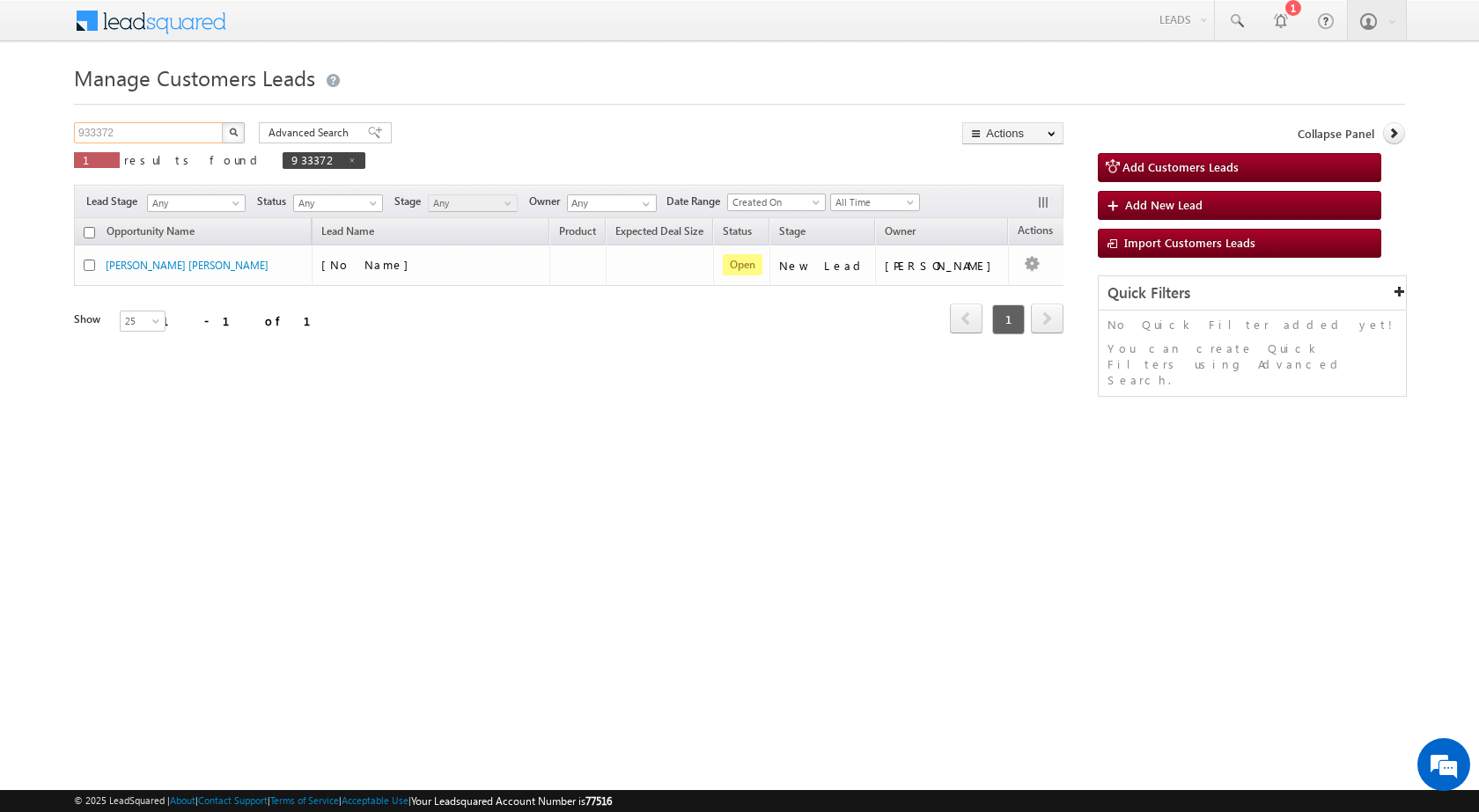
click at [149, 132] on input "933372" at bounding box center [150, 133] width 151 height 21
paste input "4884"
type input "934884"
click at [237, 131] on img "button" at bounding box center [233, 132] width 9 height 9
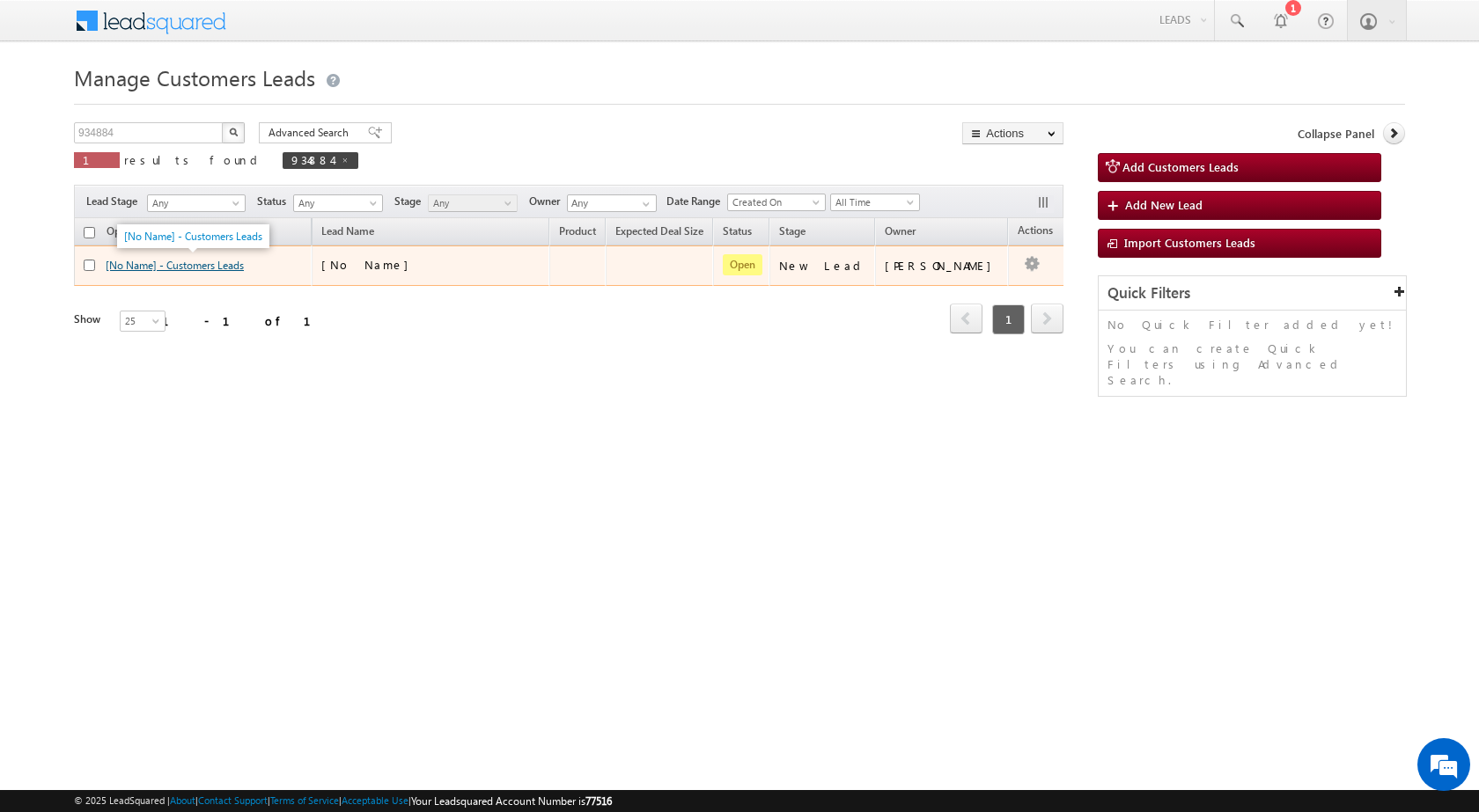
click at [185, 266] on link "[No Name] - Customers Leads" at bounding box center [174, 266] width 138 height 14
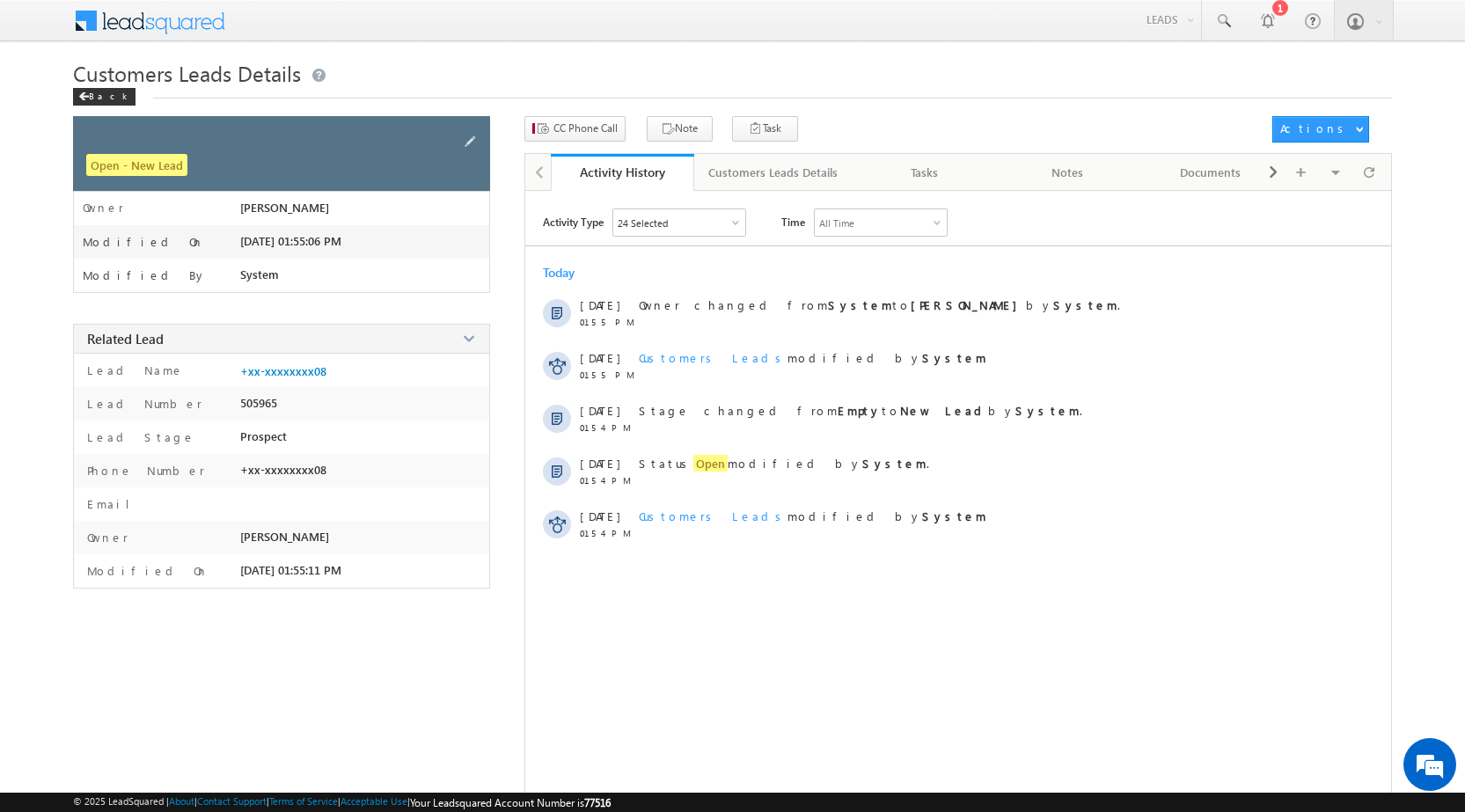
click at [347, 125] on div "Open - New Lead" at bounding box center [281, 153] width 417 height 75
click at [461, 134] on span at bounding box center [470, 142] width 20 height 20
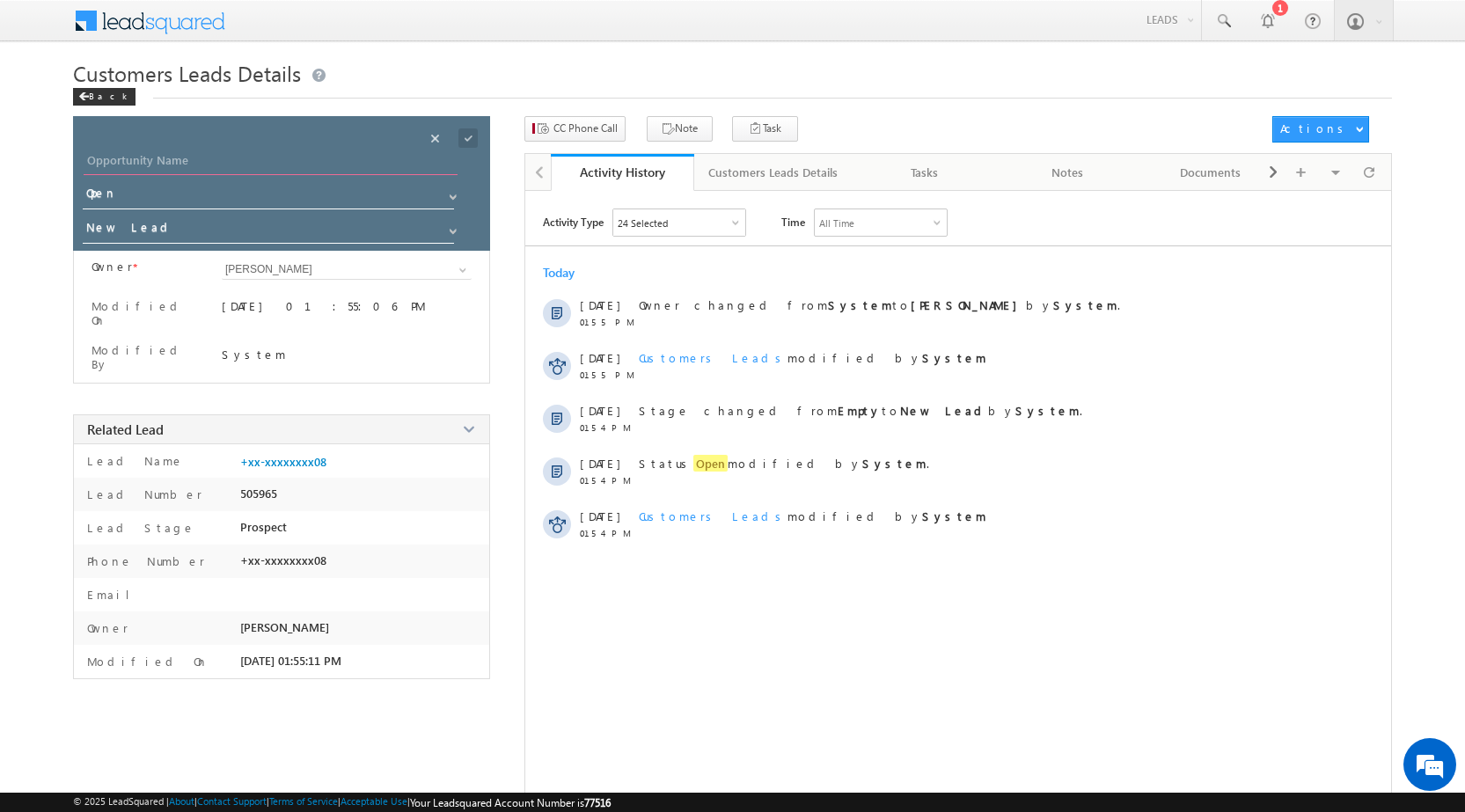
click at [293, 154] on input "Opportunity Name" at bounding box center [271, 162] width 374 height 24
paste input "ABHISHEK Yogendra"
type input "ABHISHEK Yogendra"
click at [461, 143] on span at bounding box center [468, 138] width 20 height 20
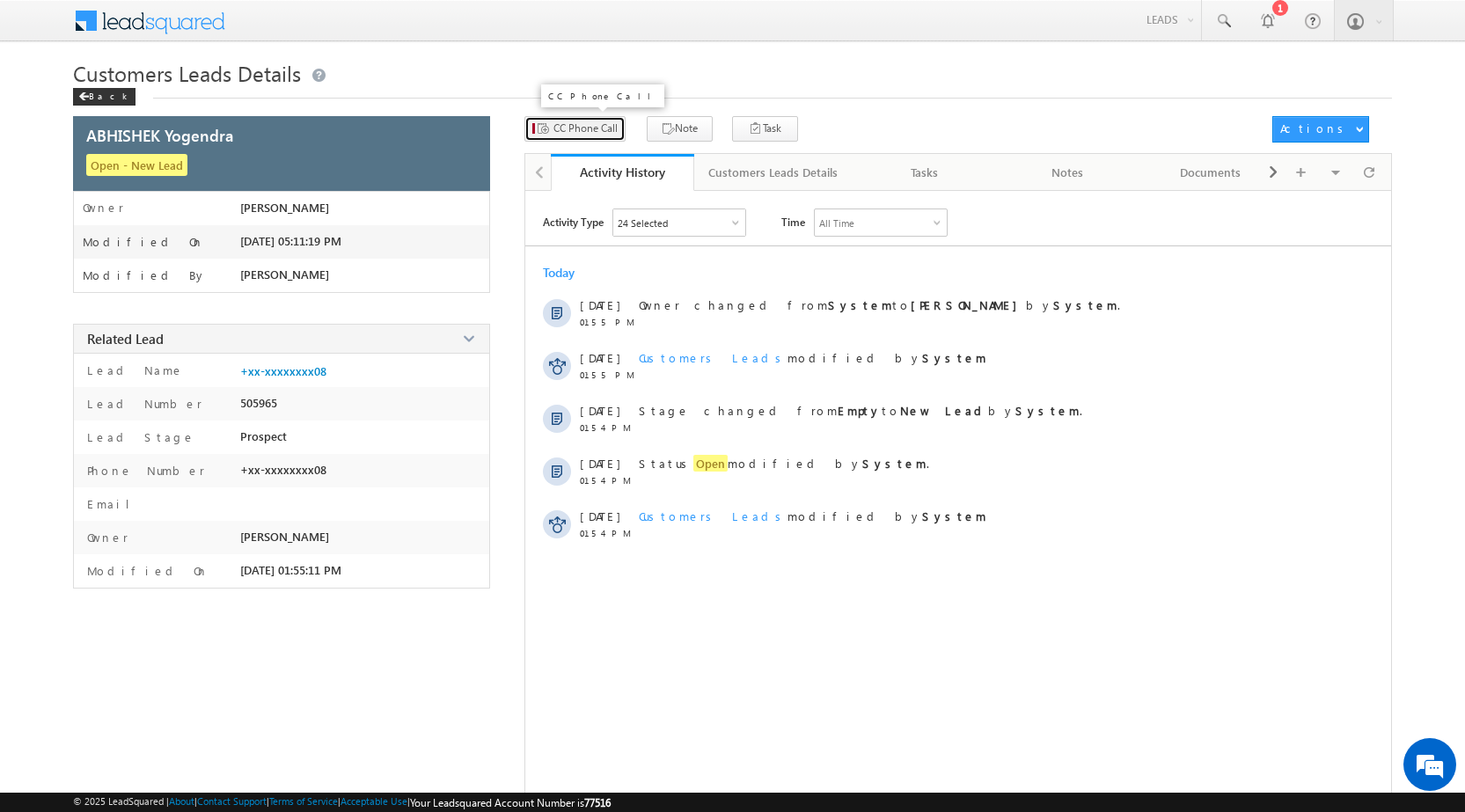
click at [596, 134] on span "CC Phone Call" at bounding box center [585, 128] width 65 height 16
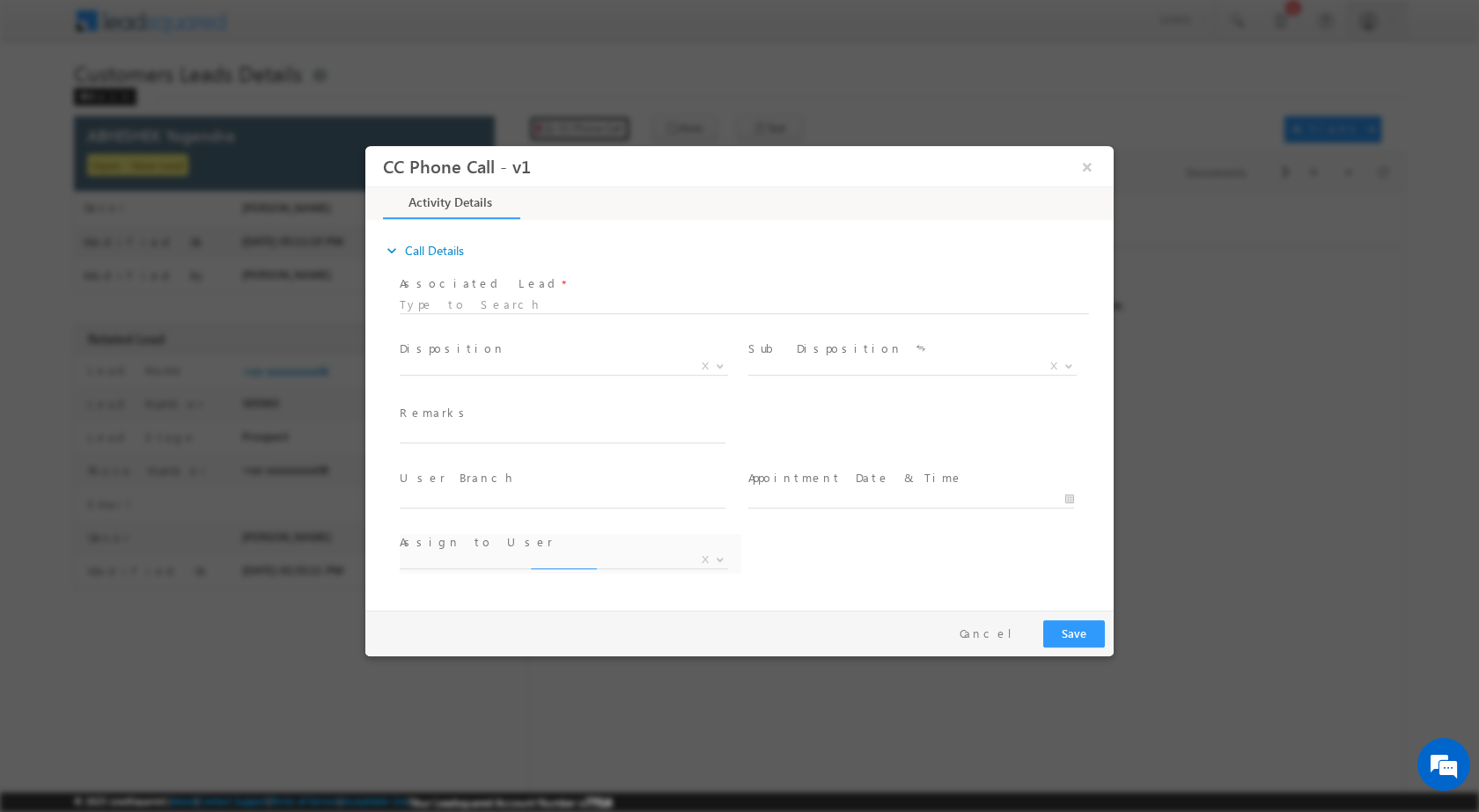
select select "dilip.kumar1@sgrlimited.in"
click at [718, 367] on span at bounding box center [718, 364] width 18 height 22
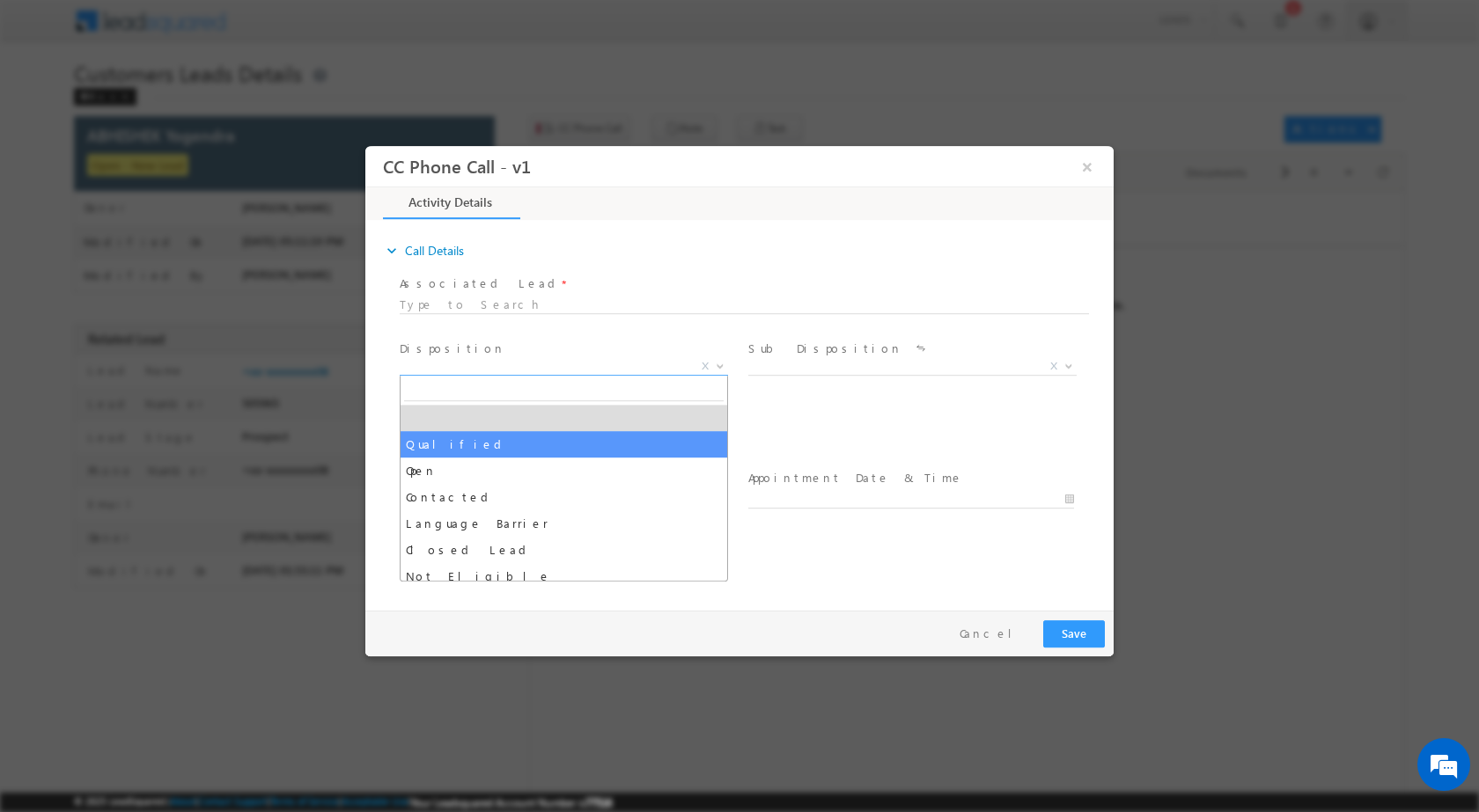
select select "Qualified"
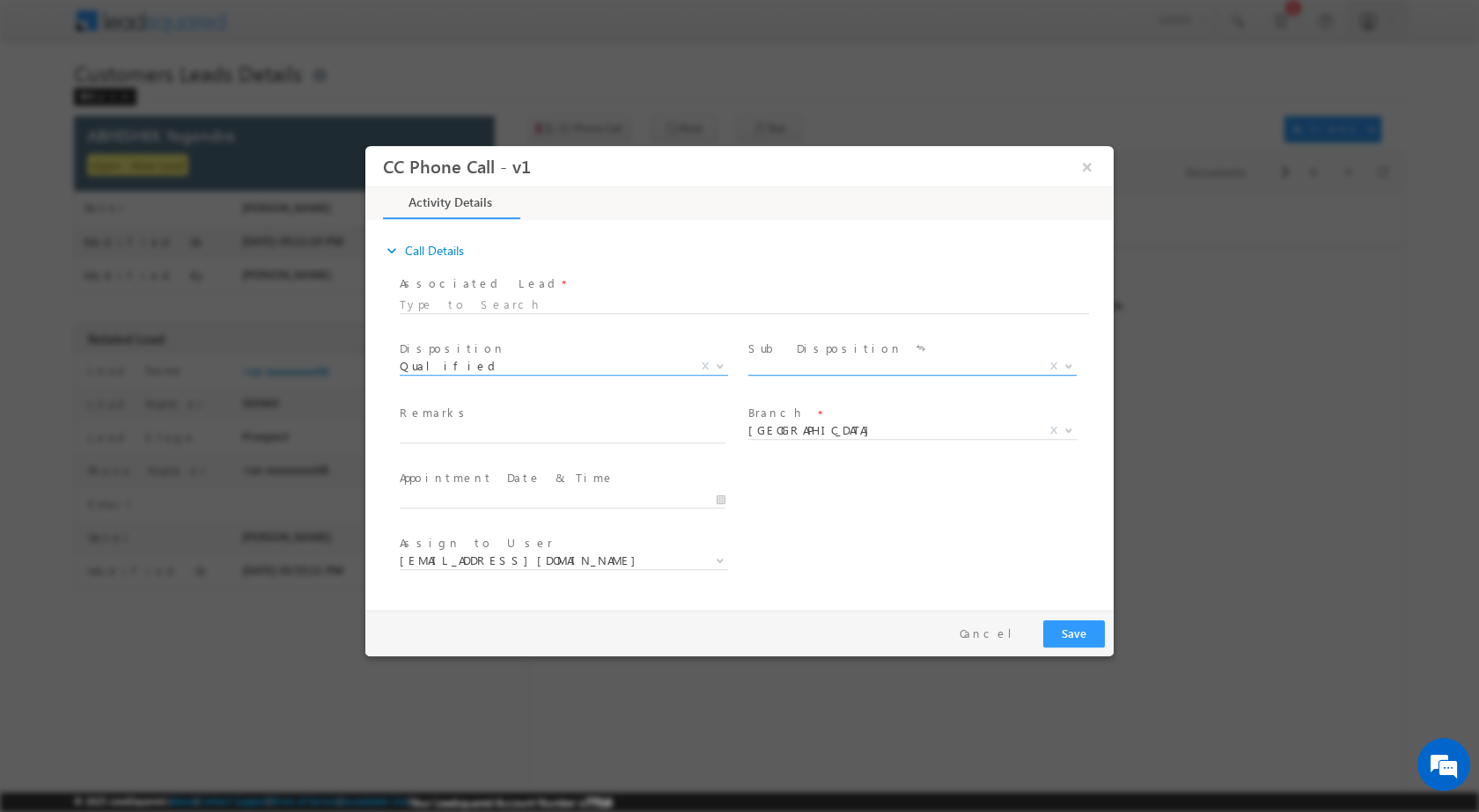
click at [1070, 360] on span at bounding box center [1066, 364] width 18 height 22
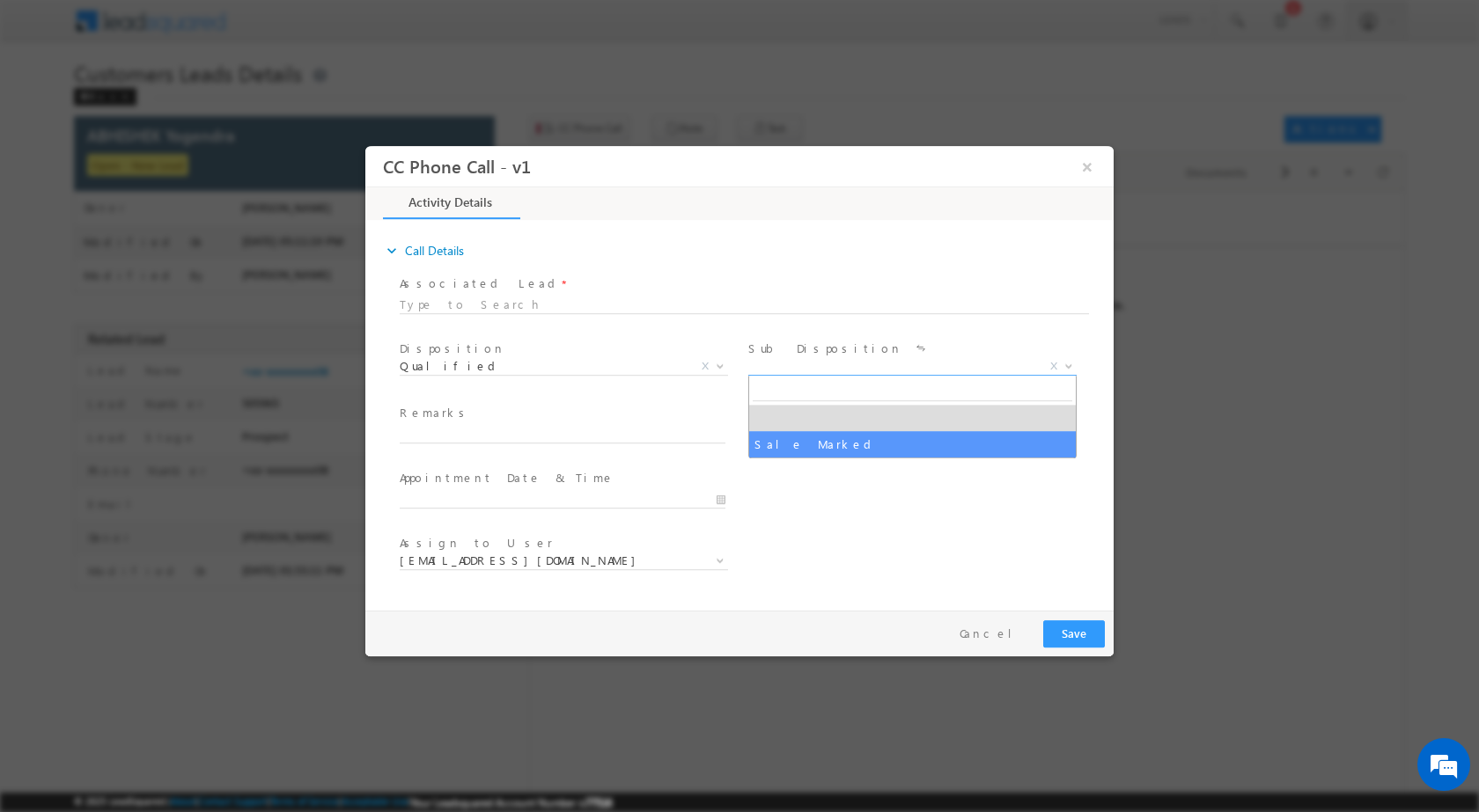
drag, startPoint x: 935, startPoint y: 441, endPoint x: 1057, endPoint y: 461, distance: 123.6
select select "Sale Marked"
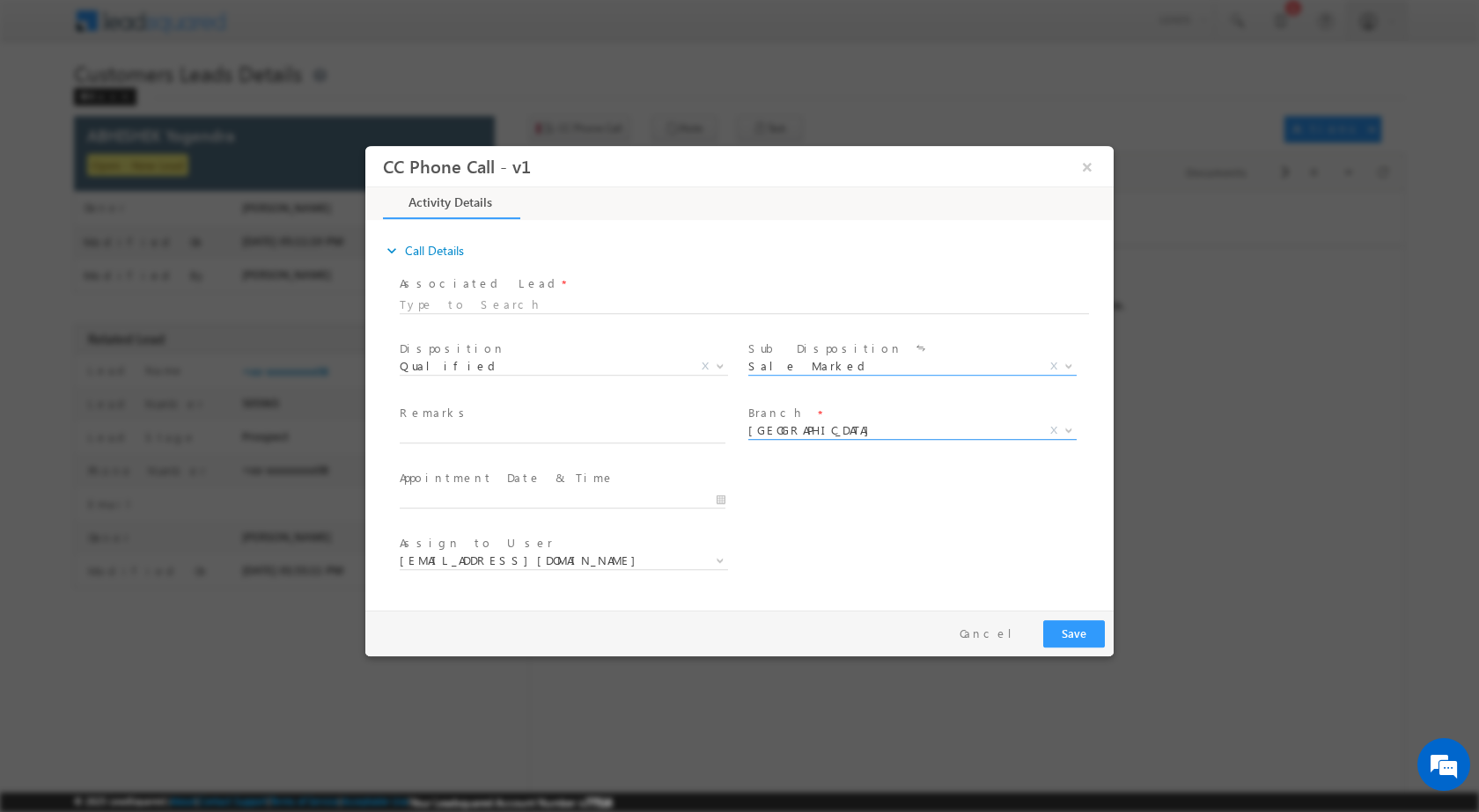
click at [1065, 438] on span "MUMBAI REGIONAL OFFICE CMS DEFAULT BRANCH Beawar Ratlam Patna Pali Mathura Test…" at bounding box center [918, 434] width 341 height 21
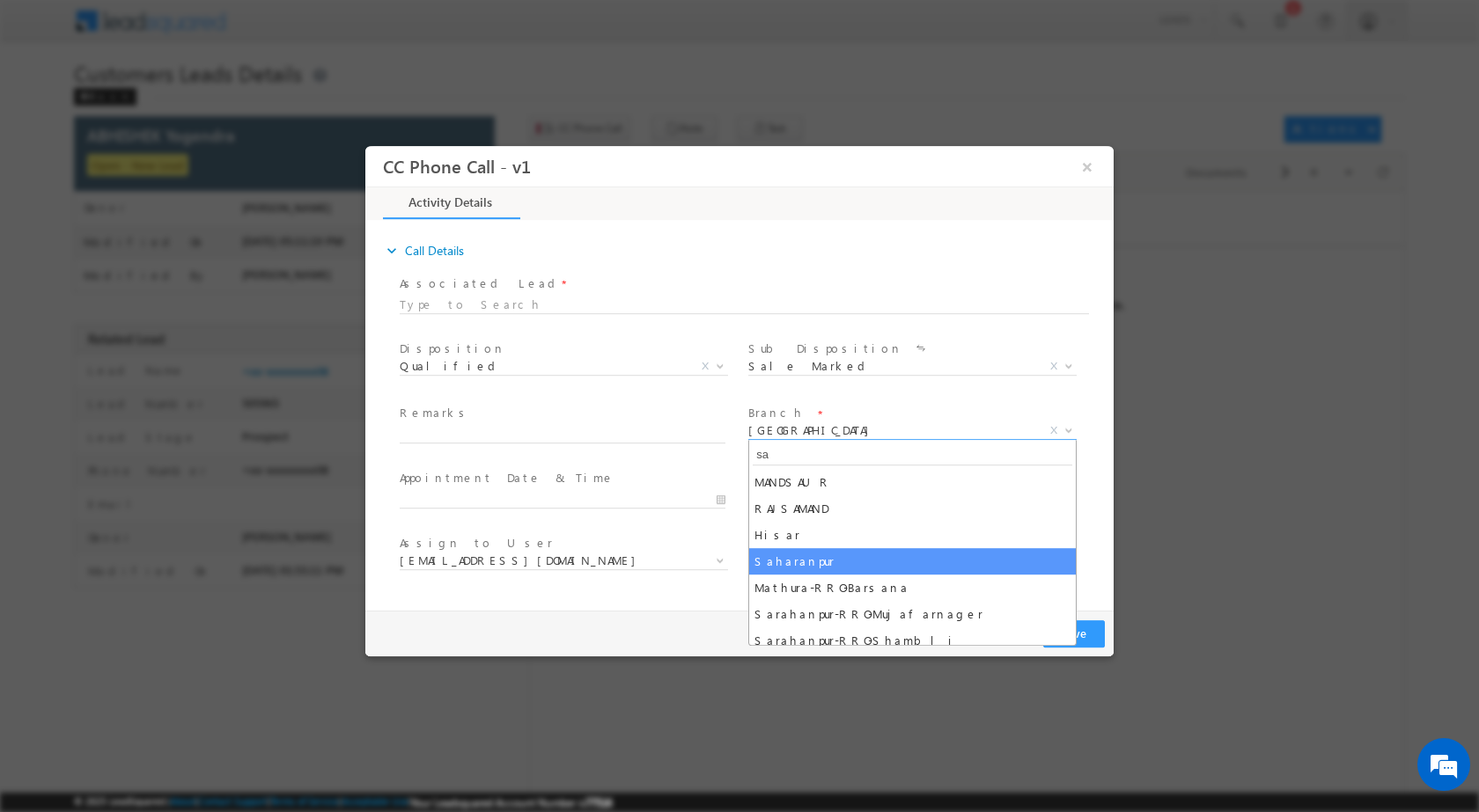
type input "sa"
select select "Saharanpur"
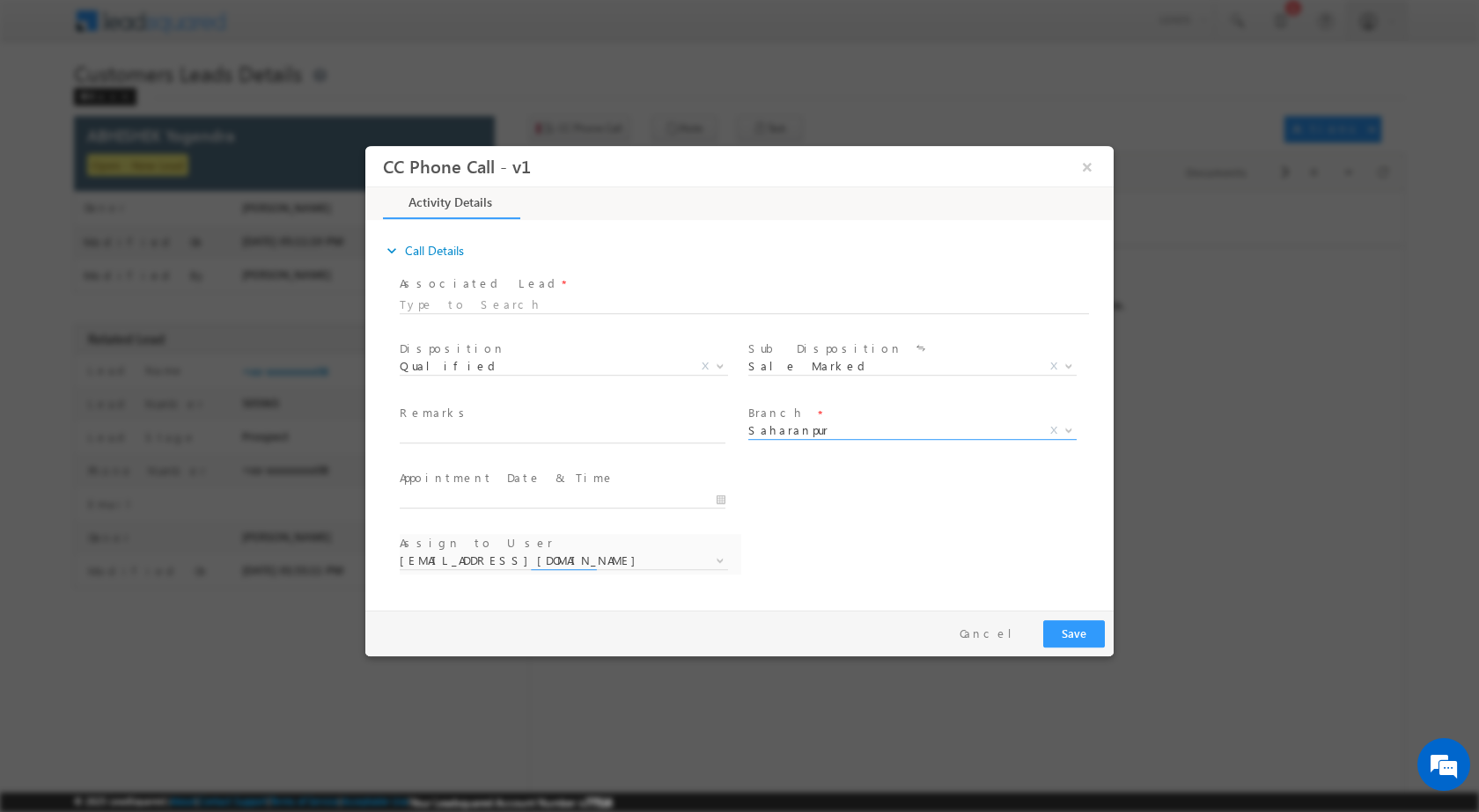
select select "[PERSON_NAME][EMAIL_ADDRESS][DOMAIN_NAME]"
click at [729, 508] on div "Appointment Date & Time *" at bounding box center [570, 496] width 349 height 65
click at [721, 499] on input "09/25/2025 5:09 PM" at bounding box center [562, 499] width 326 height 18
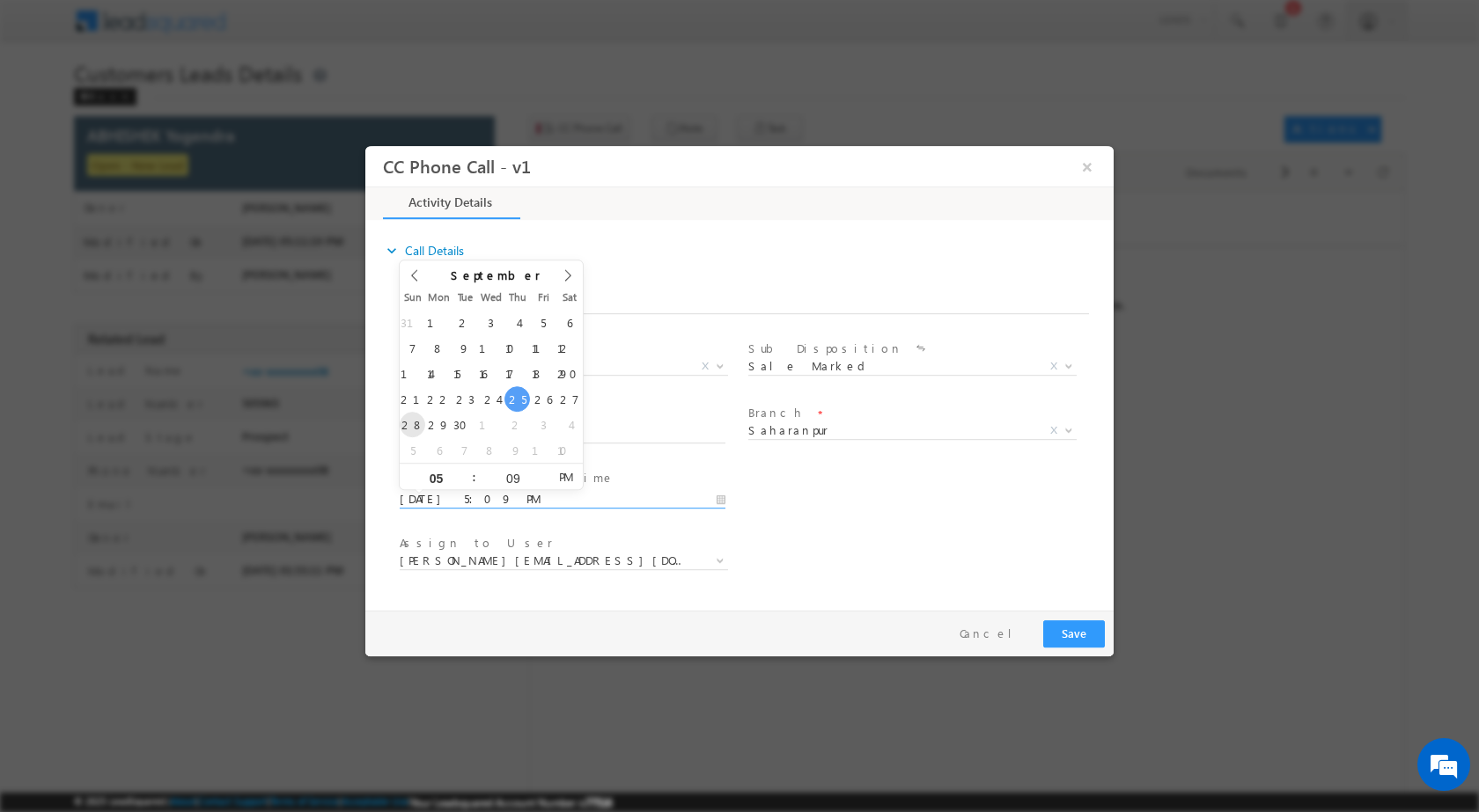
type input "09/28/2025 5:09 PM"
type input "11"
type input "09/28/2025 11:09 PM"
click at [506, 476] on input "09" at bounding box center [512, 478] width 73 height 12
type input "00"
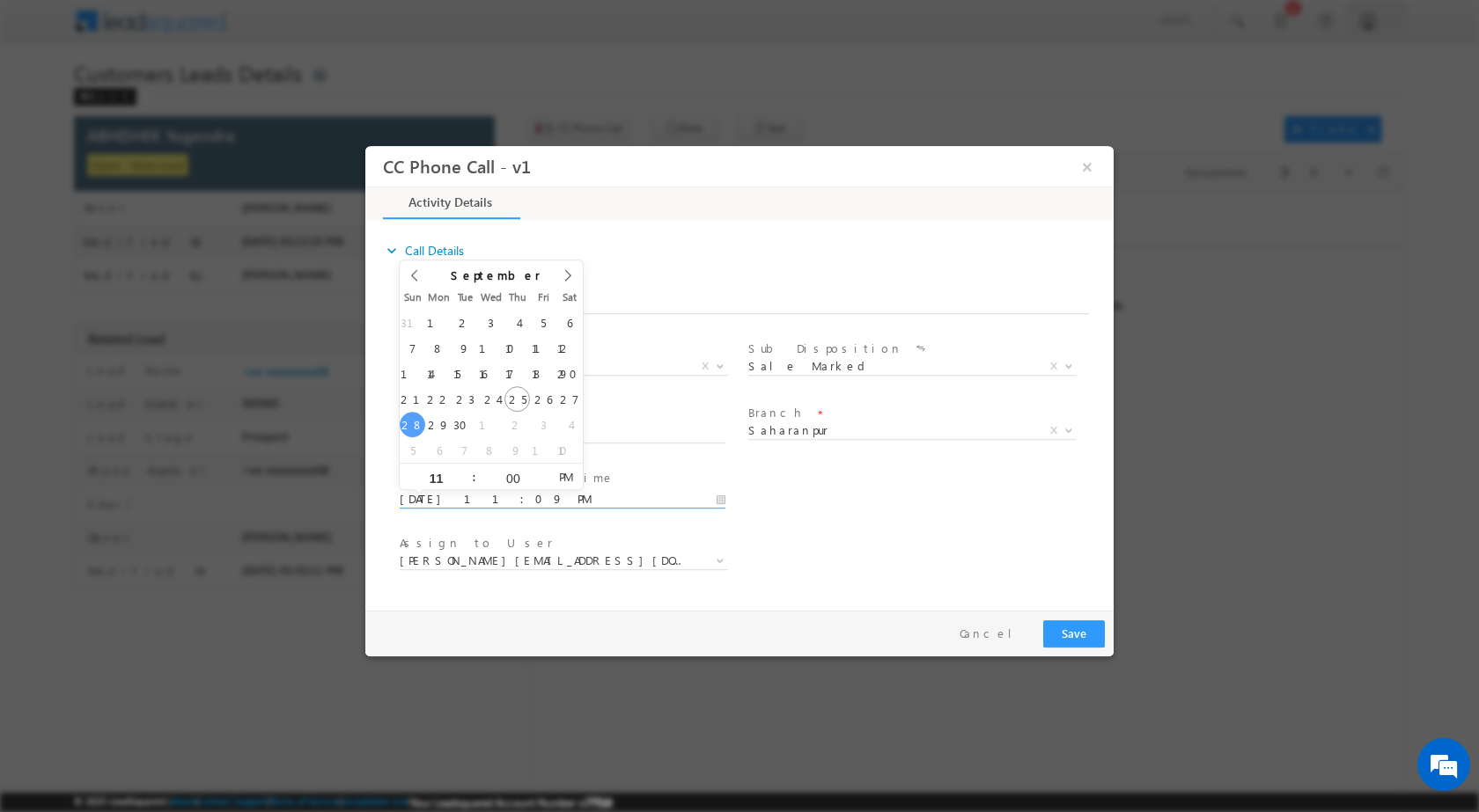
type input "09/28/2025 11:00 AM"
click at [568, 473] on span "PM" at bounding box center [565, 476] width 32 height 26
click at [895, 525] on div "User Branch * Appointment Date & Time * 09/28/2025 11:00 AM" at bounding box center [755, 496] width 718 height 65
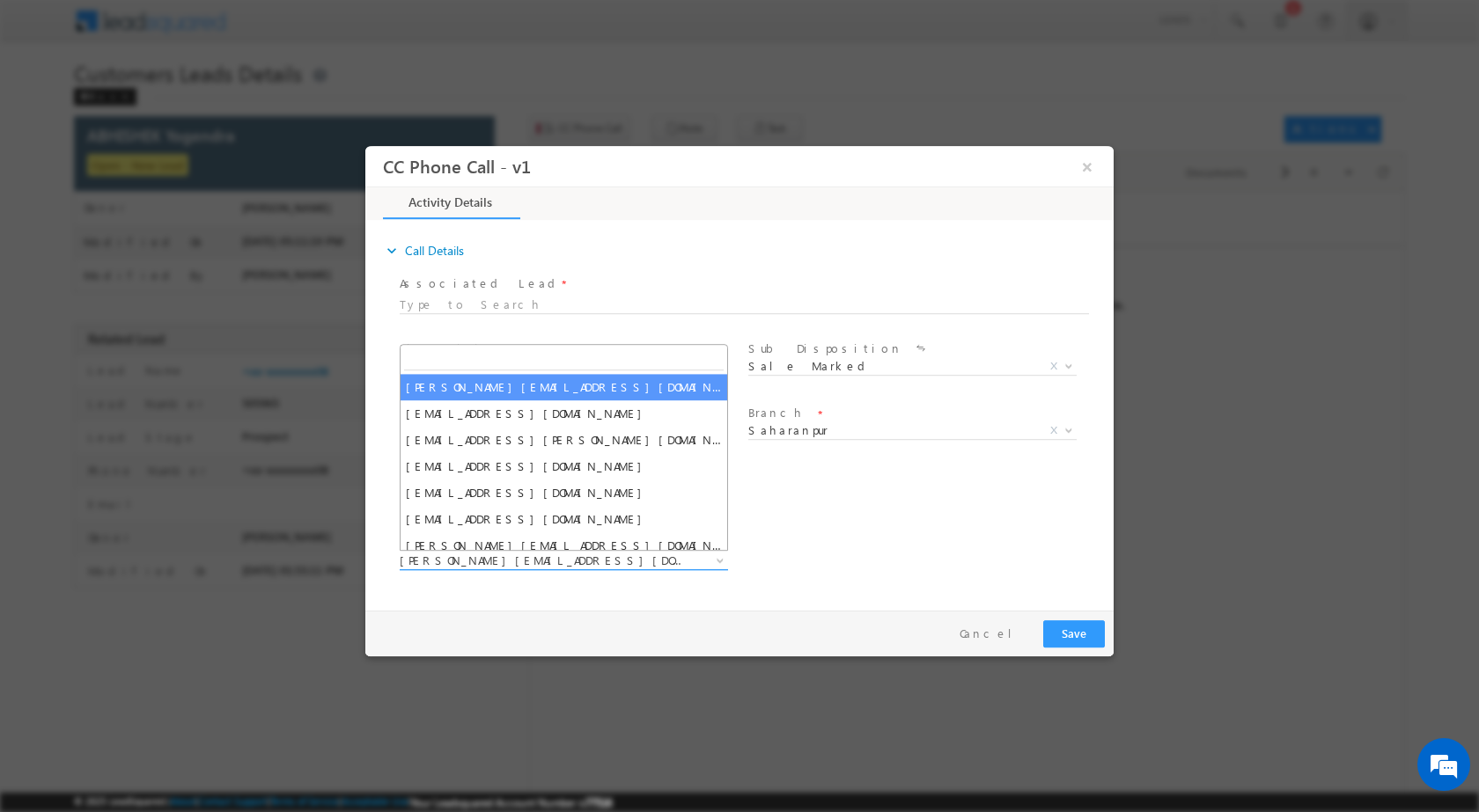
click at [718, 557] on b at bounding box center [719, 559] width 11 height 6
paste input "[EMAIL_ADDRESS][DOMAIN_NAME]"
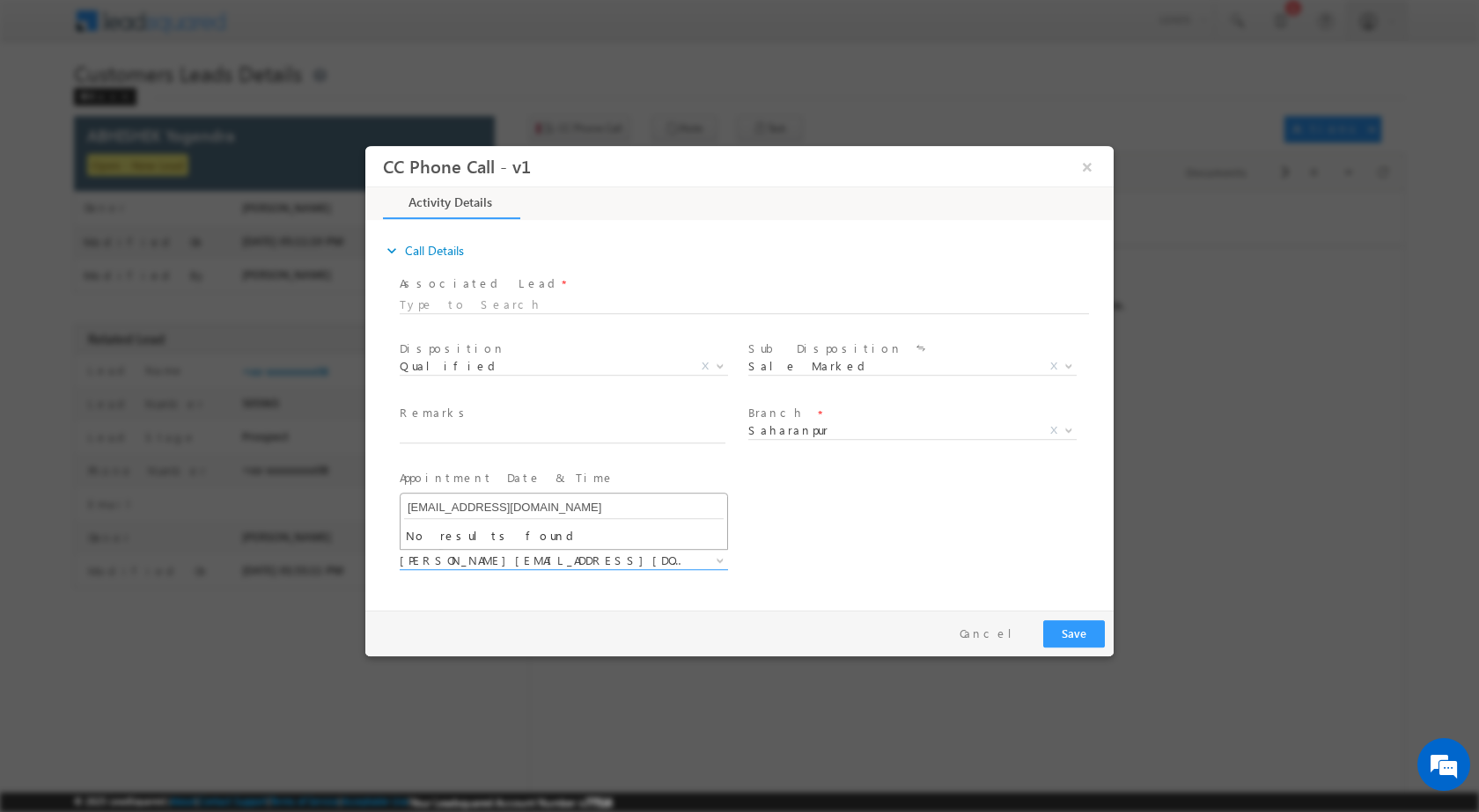
click at [541, 498] on input "[EMAIL_ADDRESS][DOMAIN_NAME]" at bounding box center [563, 507] width 320 height 22
type input "[EMAIL_ADDRESS][DOMAIN_NAME]"
click at [612, 809] on span "77516" at bounding box center [598, 803] width 26 height 14
click at [420, 426] on input "text" at bounding box center [562, 434] width 326 height 18
paste input "25/09-Customer name is ABHISHEK Yogendra Customer age is 32 yrs loan type is Co…"
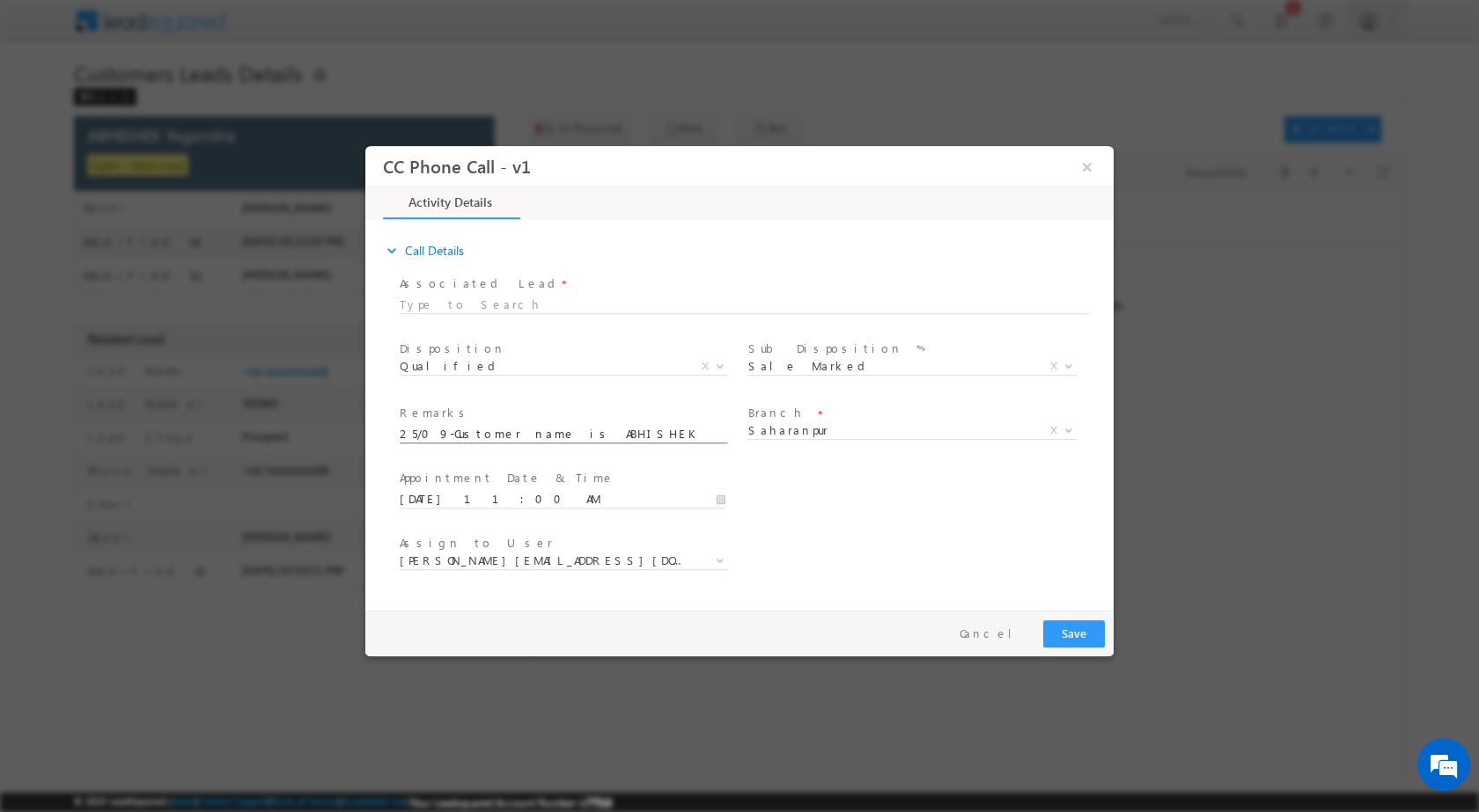
scroll to position [0, 739]
type input "25/09-Customer name is ABHISHEK Yogendra Customer age is 32 yrs loan type is Co…"
click at [1080, 626] on button "Save" at bounding box center [1073, 633] width 62 height 27
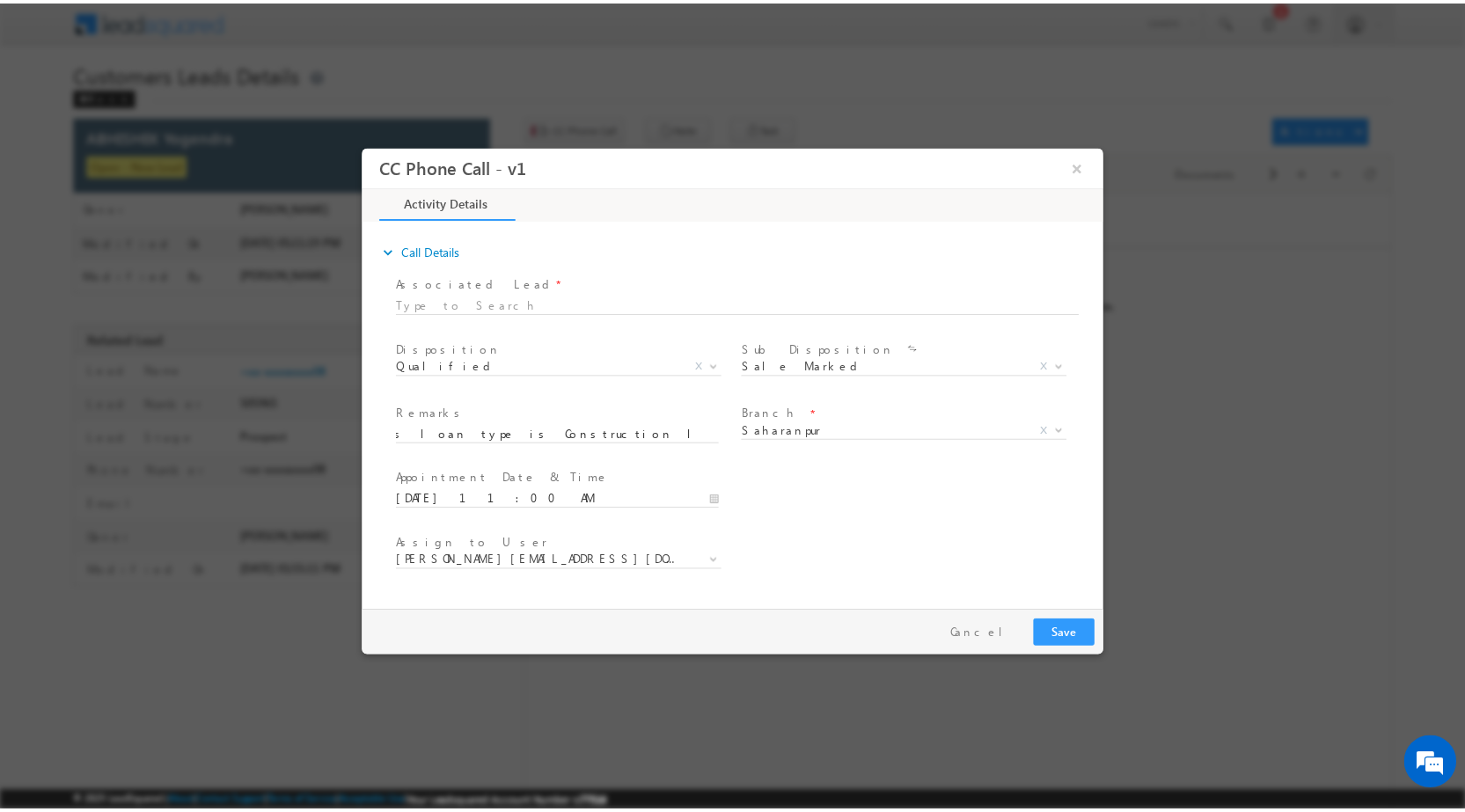
scroll to position [0, 0]
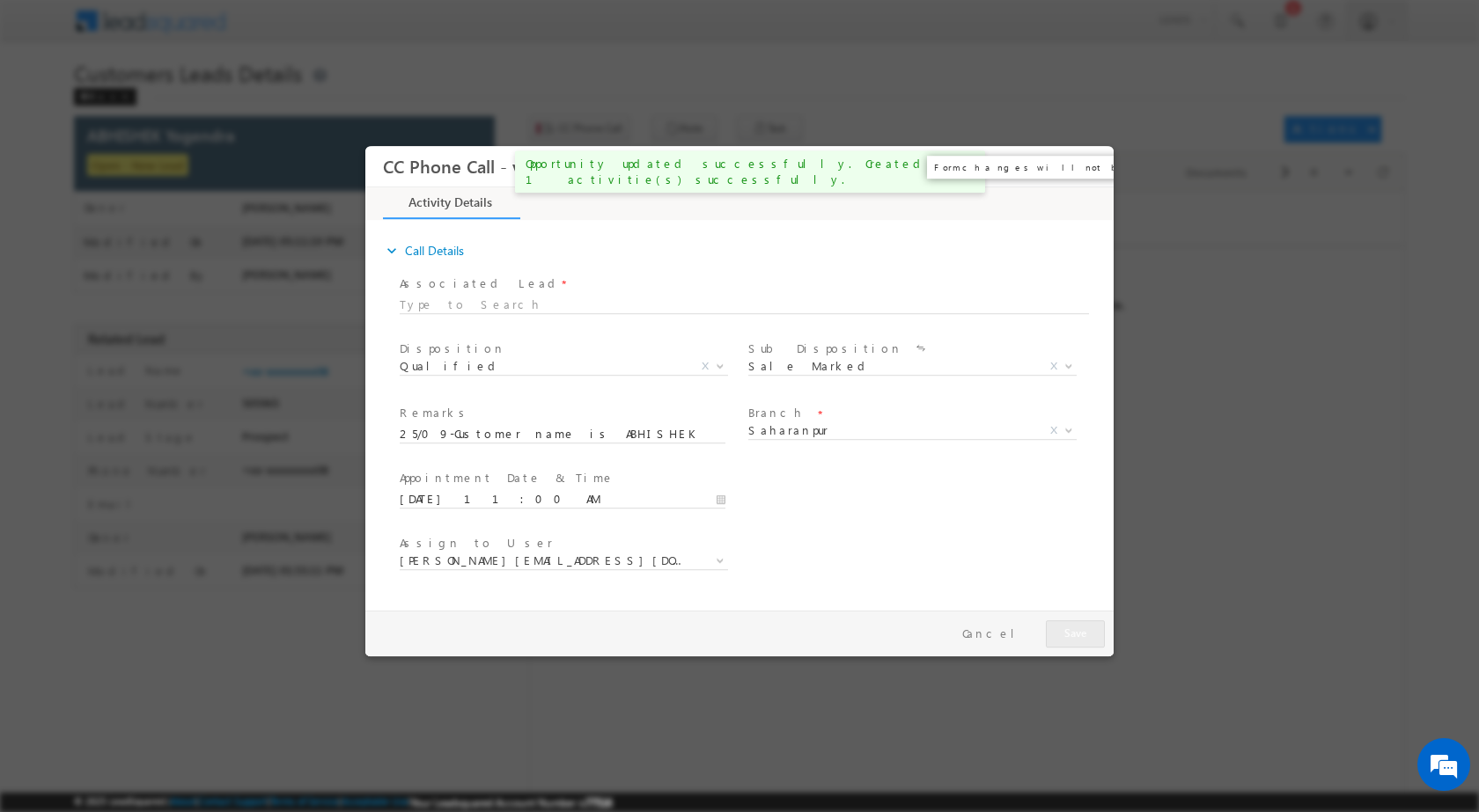
click at [1094, 165] on button "×" at bounding box center [1087, 165] width 30 height 32
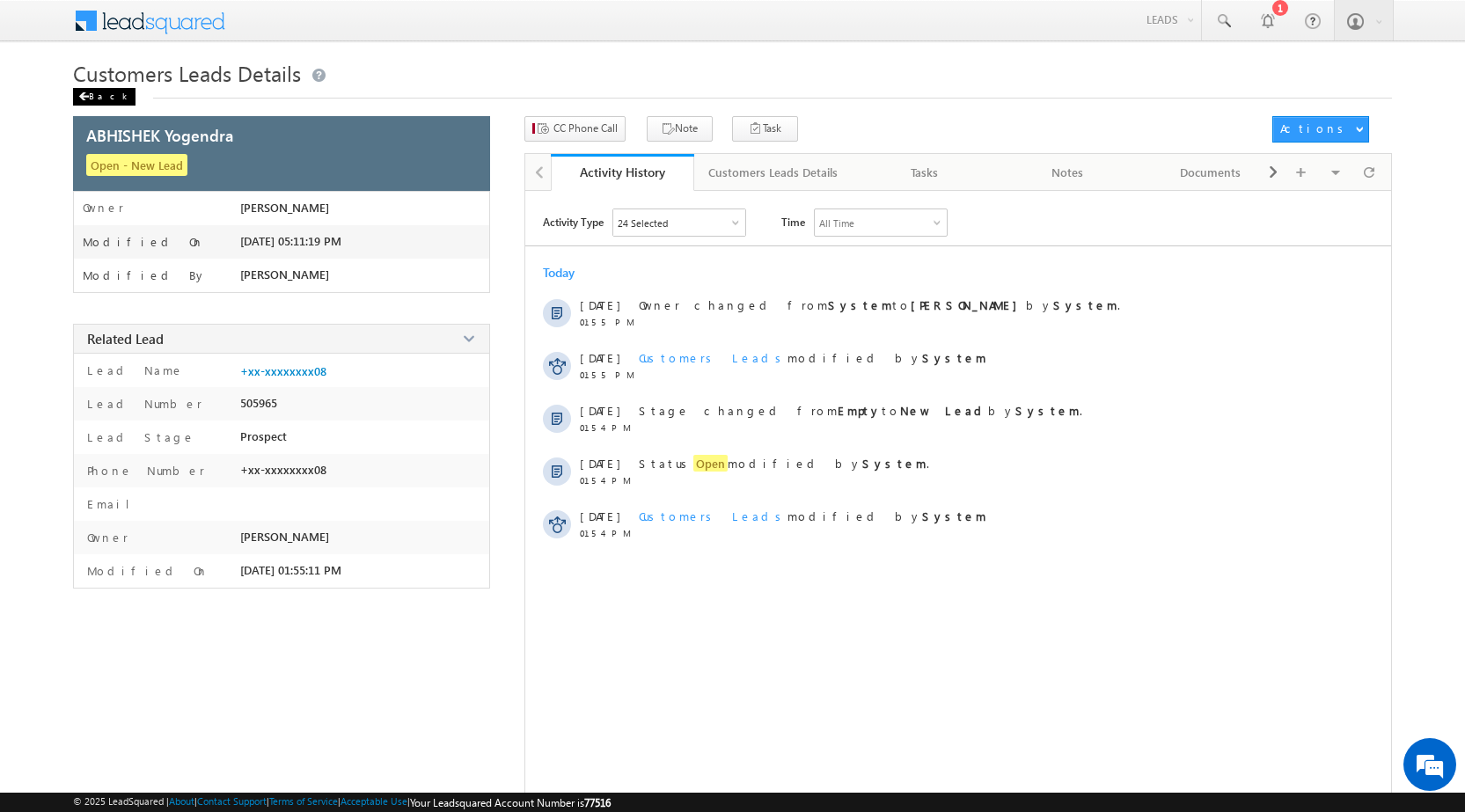
click at [102, 98] on div "Back" at bounding box center [105, 97] width 63 height 18
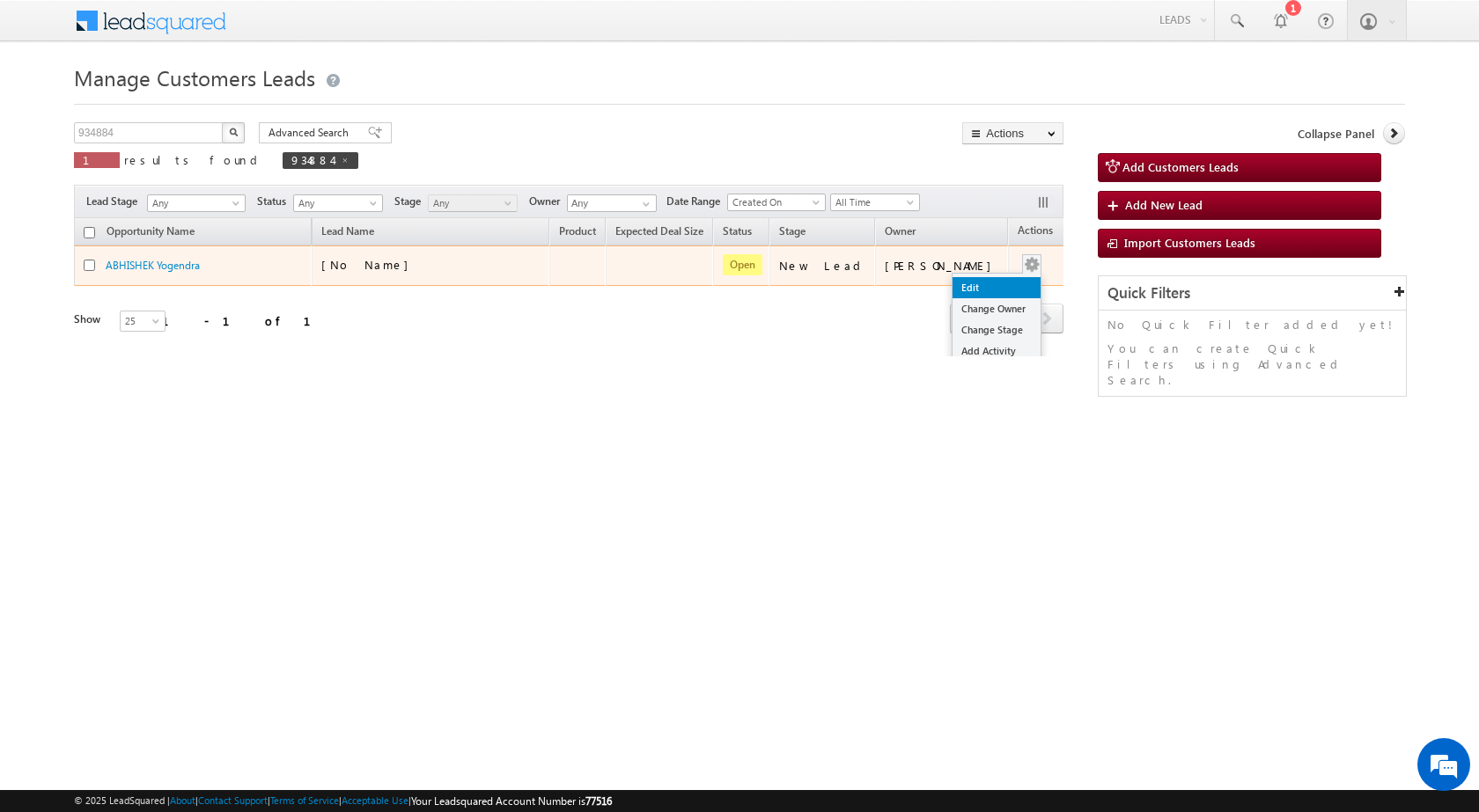
click at [987, 282] on link "Edit" at bounding box center [996, 288] width 88 height 21
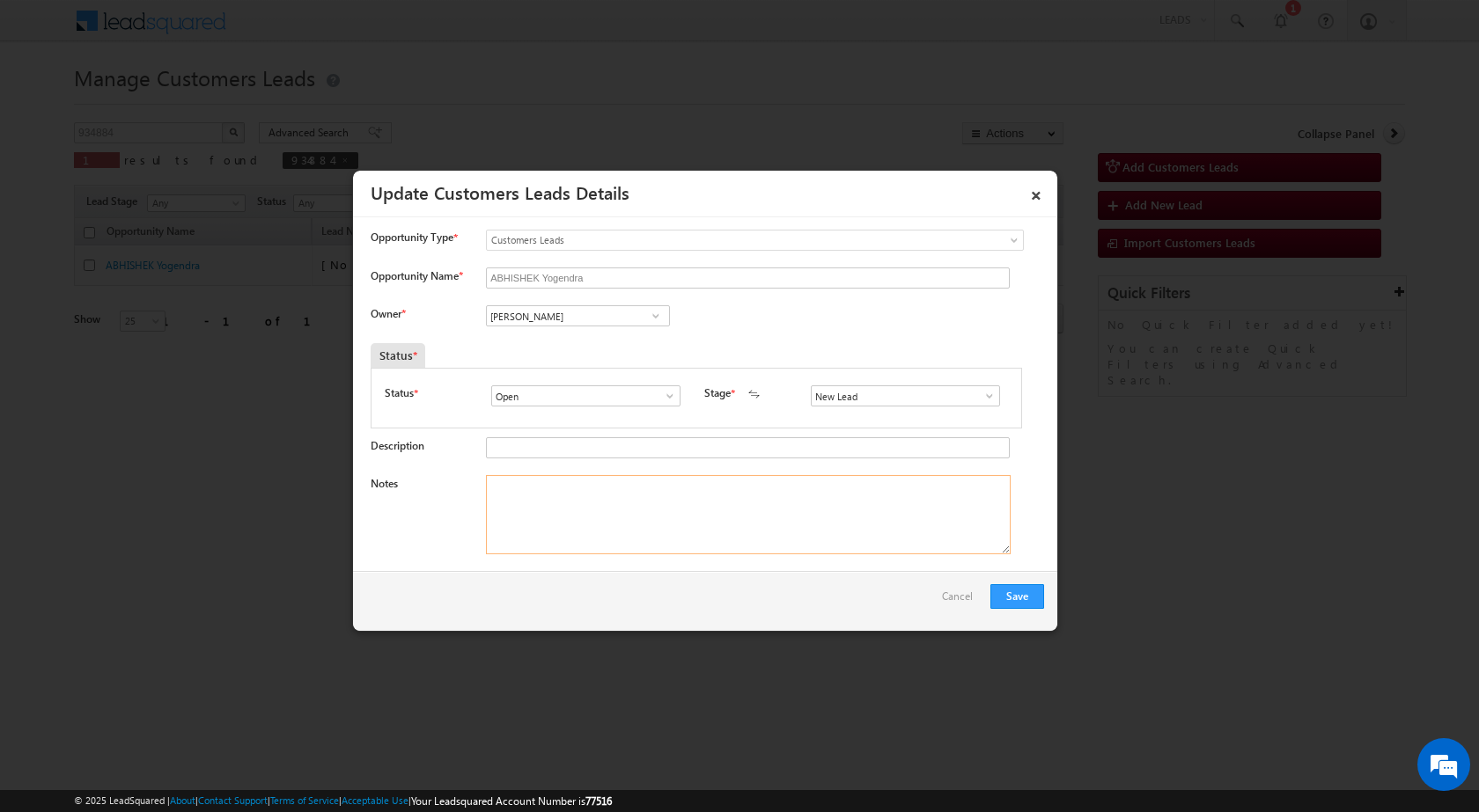
click at [692, 517] on textarea "Notes" at bounding box center [748, 514] width 525 height 79
paste textarea "25/09-Customer name is ABHISHEK Yogendra Customer age is [DEMOGRAPHIC_DATA] yrs…"
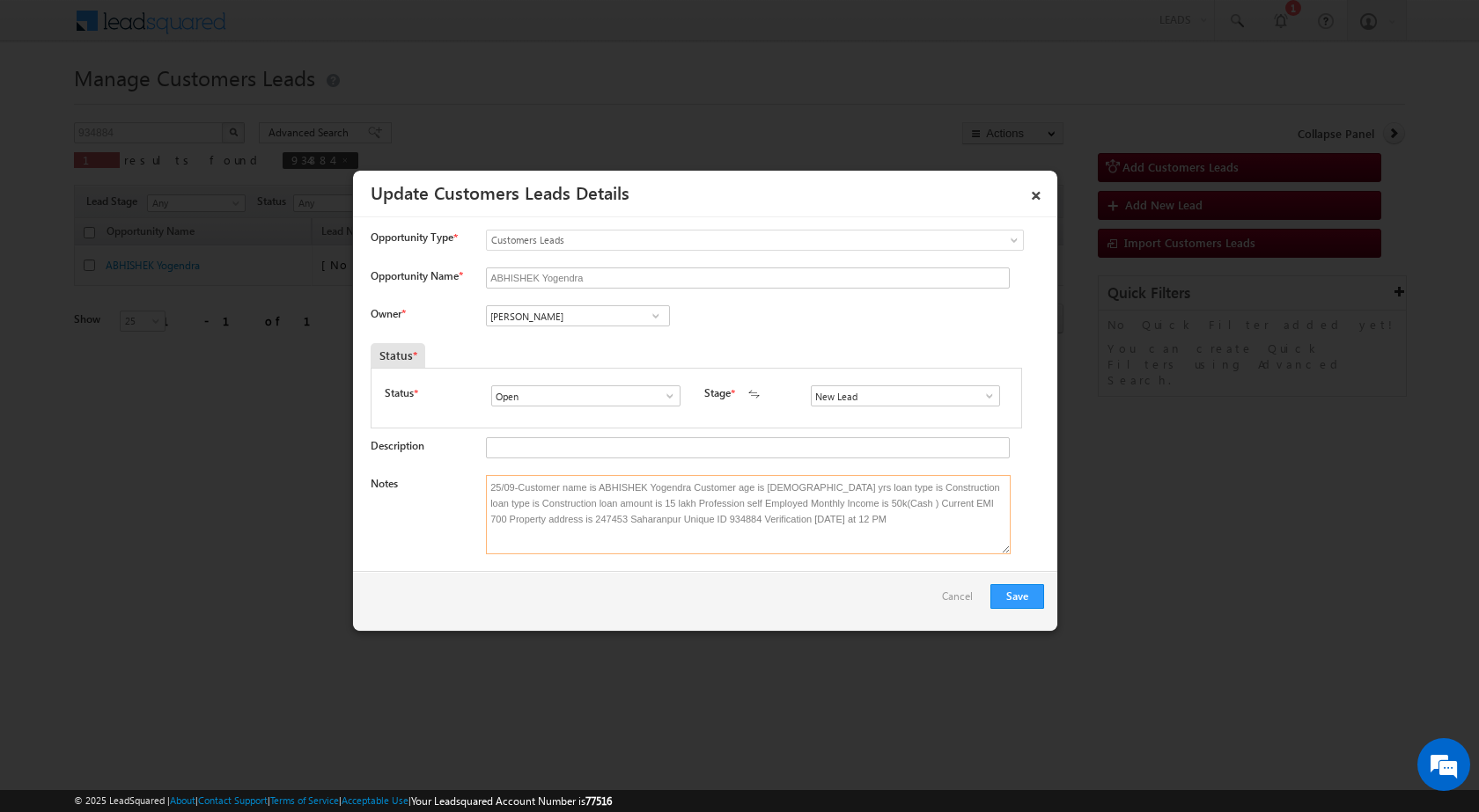
type textarea "25/09-Customer name is ABHISHEK Yogendra Customer age is [DEMOGRAPHIC_DATA] yrs…"
click at [651, 322] on span at bounding box center [656, 316] width 18 height 14
paste input "[EMAIL_ADDRESS][DOMAIN_NAME]"
click at [578, 338] on link "[PERSON_NAME] [EMAIL_ADDRESS][DOMAIN_NAME]" at bounding box center [578, 343] width 184 height 33
type input "[PERSON_NAME]"
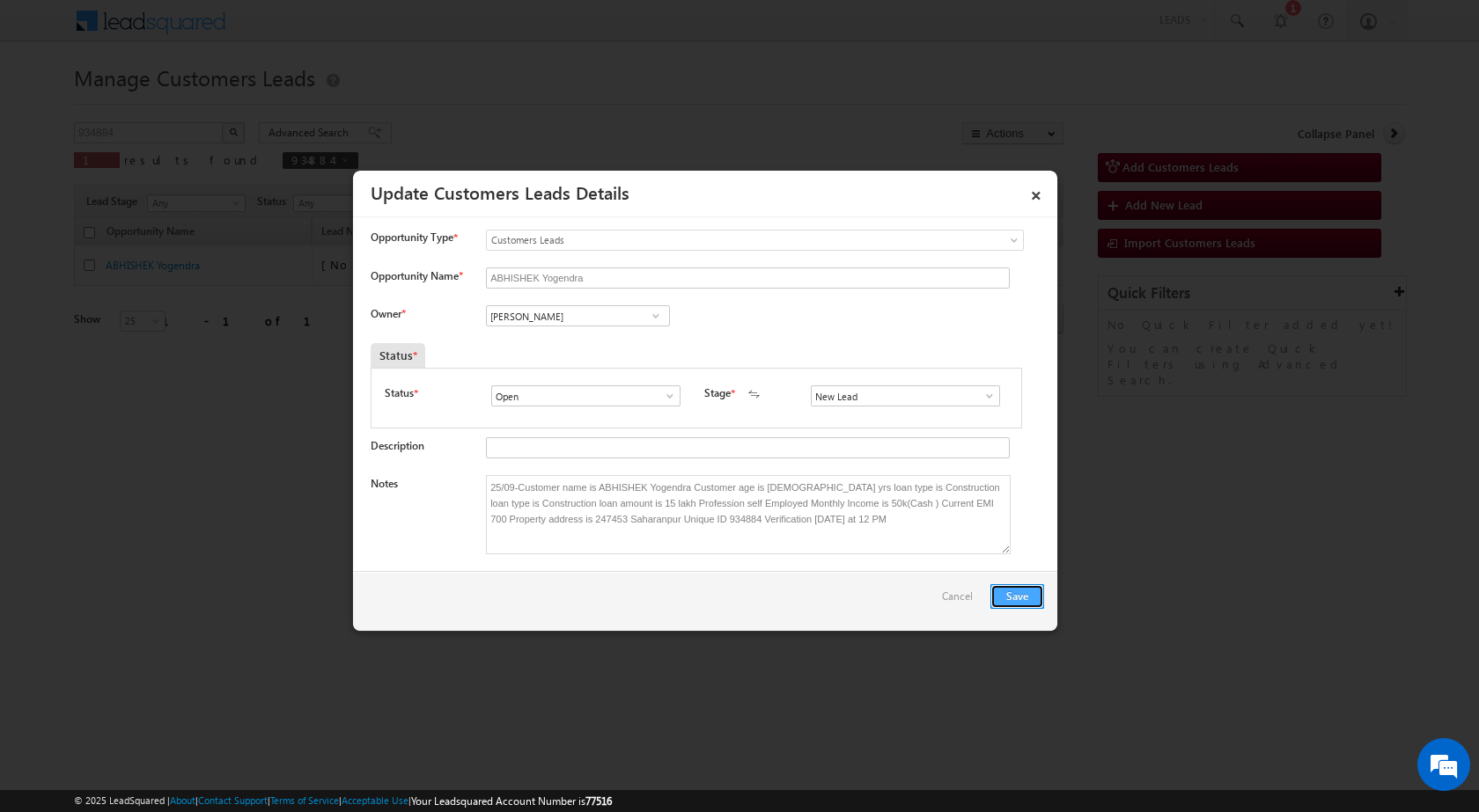
click at [1035, 592] on button "Save" at bounding box center [1017, 596] width 54 height 24
